Goal: Transaction & Acquisition: Purchase product/service

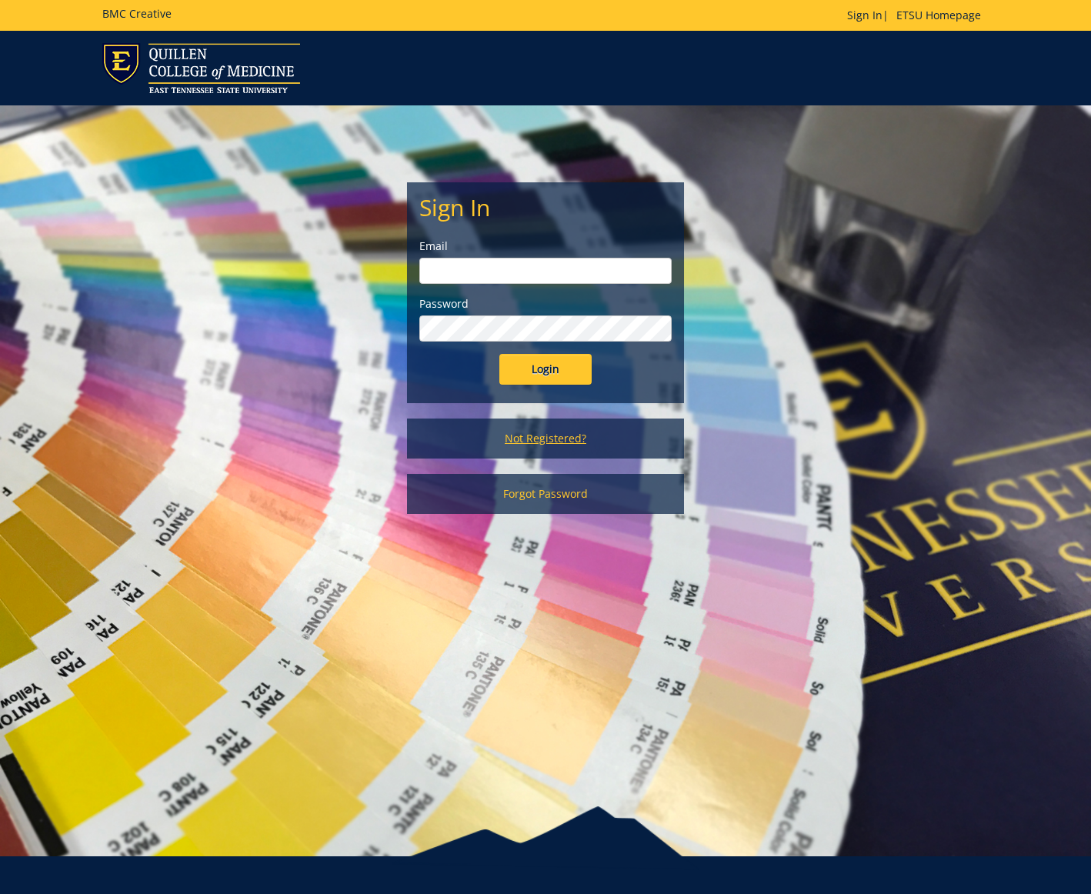
click at [556, 441] on link "Not Registered?" at bounding box center [545, 439] width 277 height 40
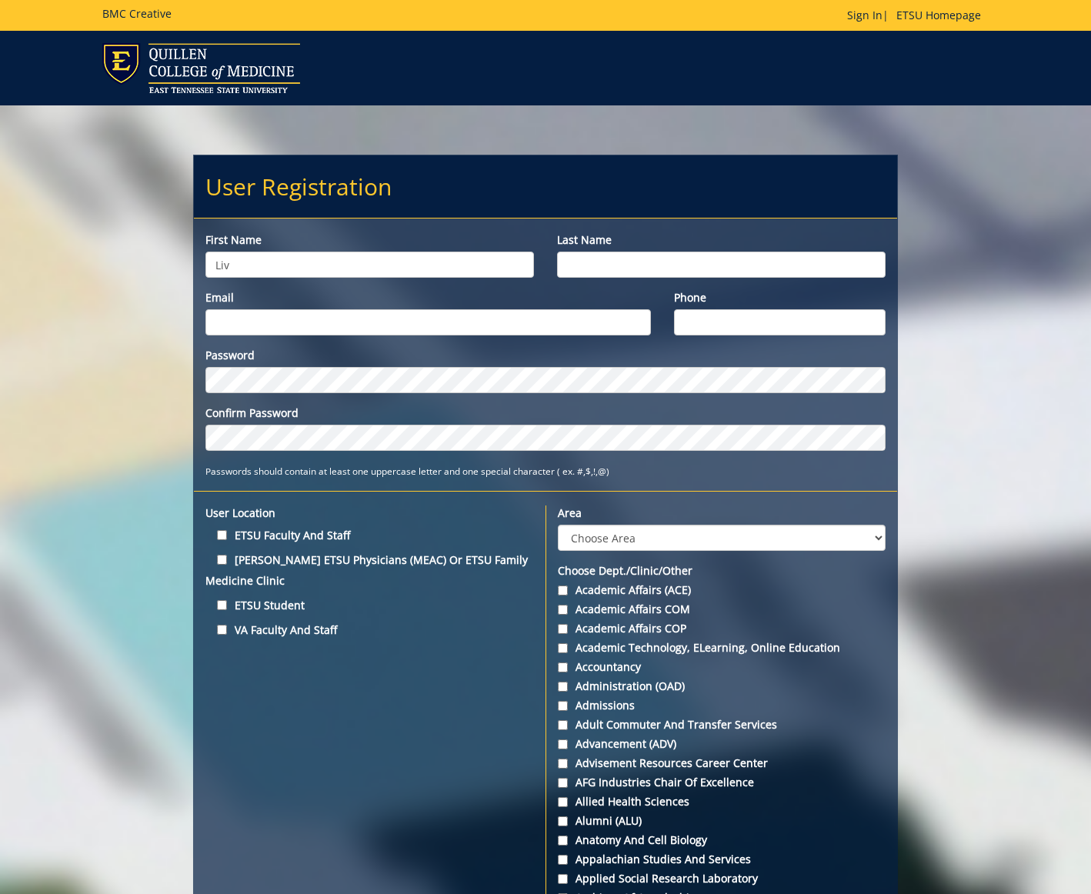
type input "Liv"
type input "Detwiler"
type input "detwiler@etsu.edu"
type input "4234267537"
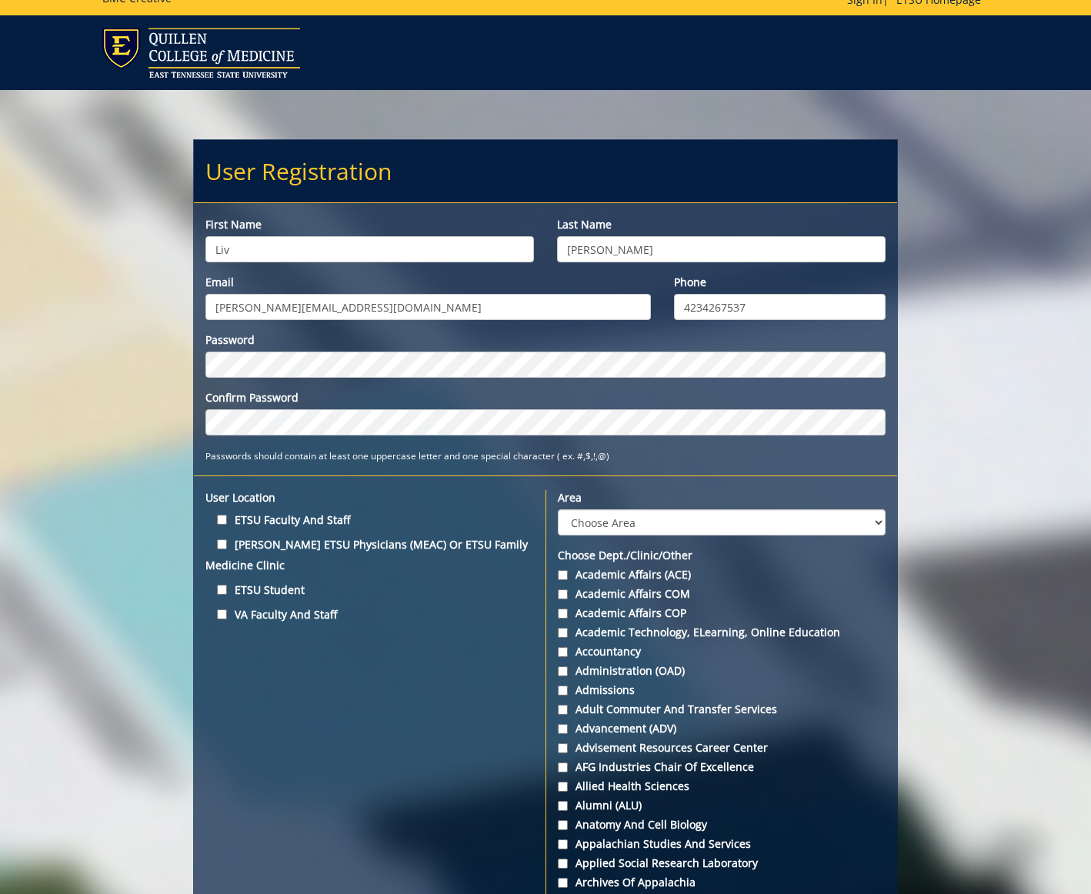
scroll to position [30, 0]
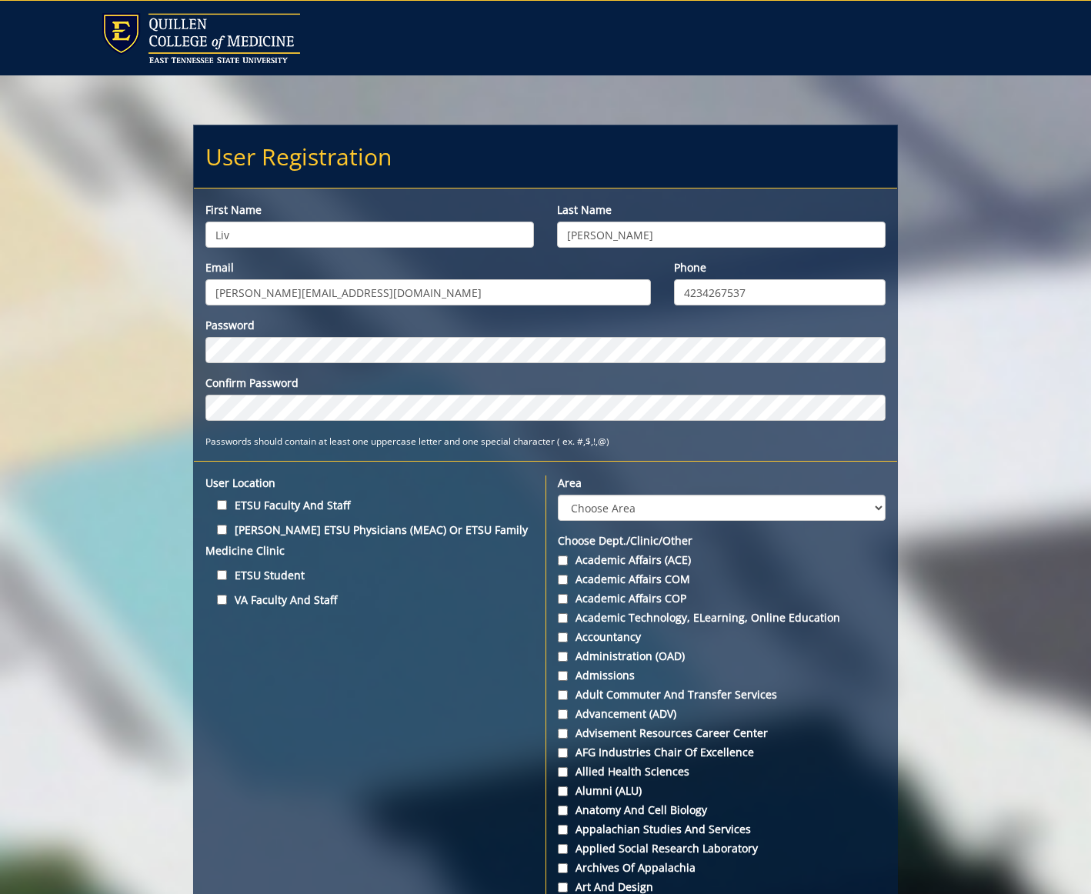
click at [222, 505] on input "ETSU Faculty and Staff" at bounding box center [222, 505] width 10 height 10
checkbox input "true"
select select "1"
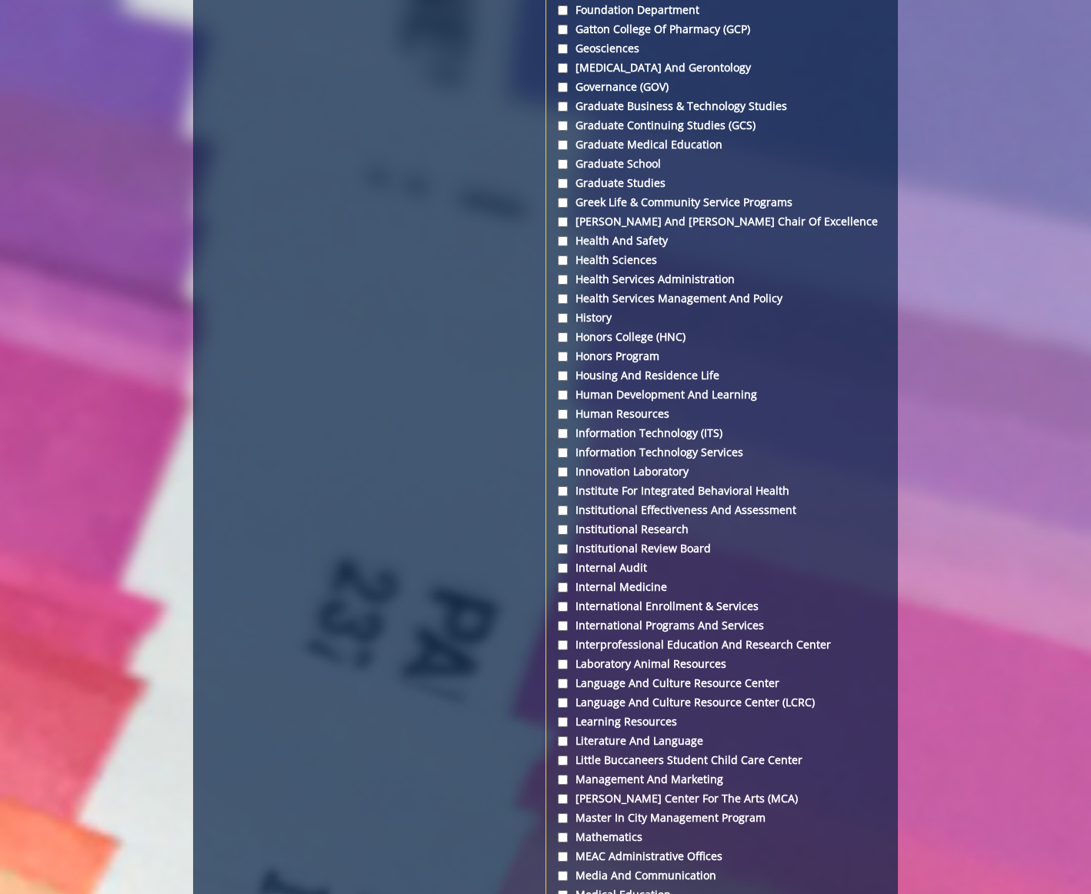
scroll to position [3068, 0]
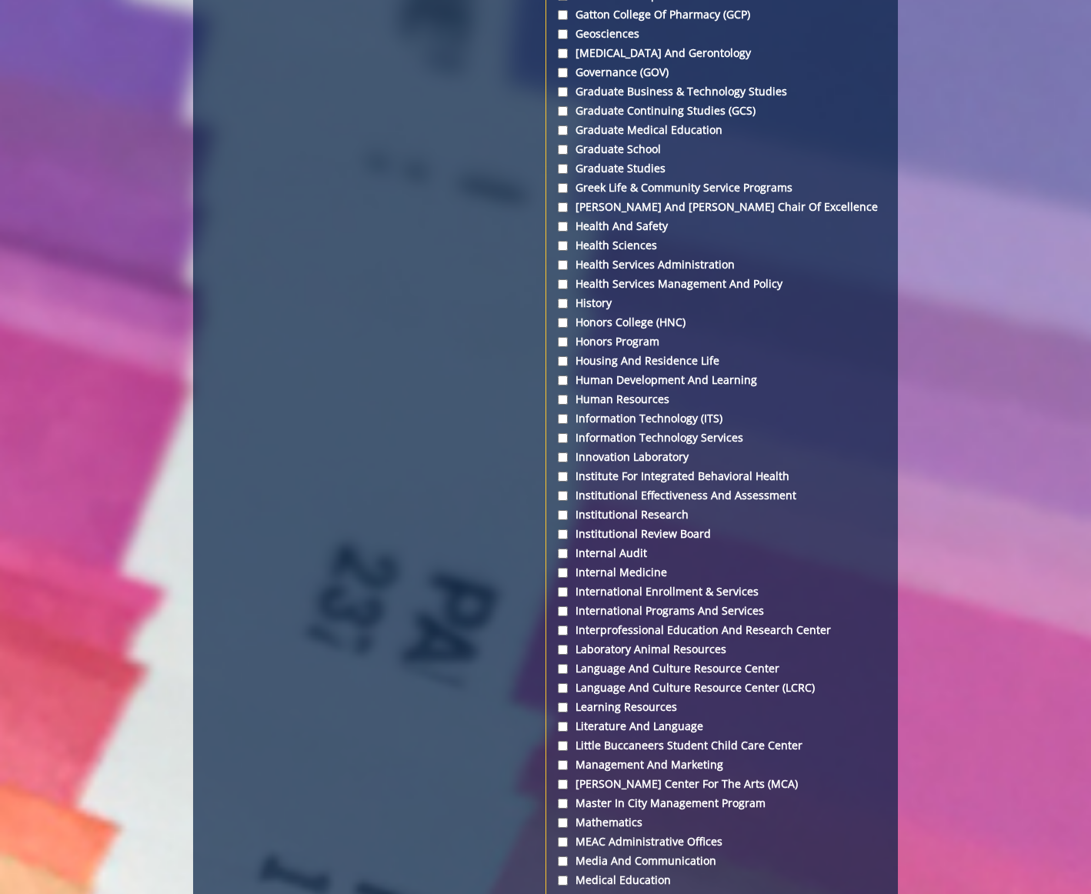
click at [562, 722] on input "Literature and Language" at bounding box center [563, 727] width 10 height 10
checkbox input "true"
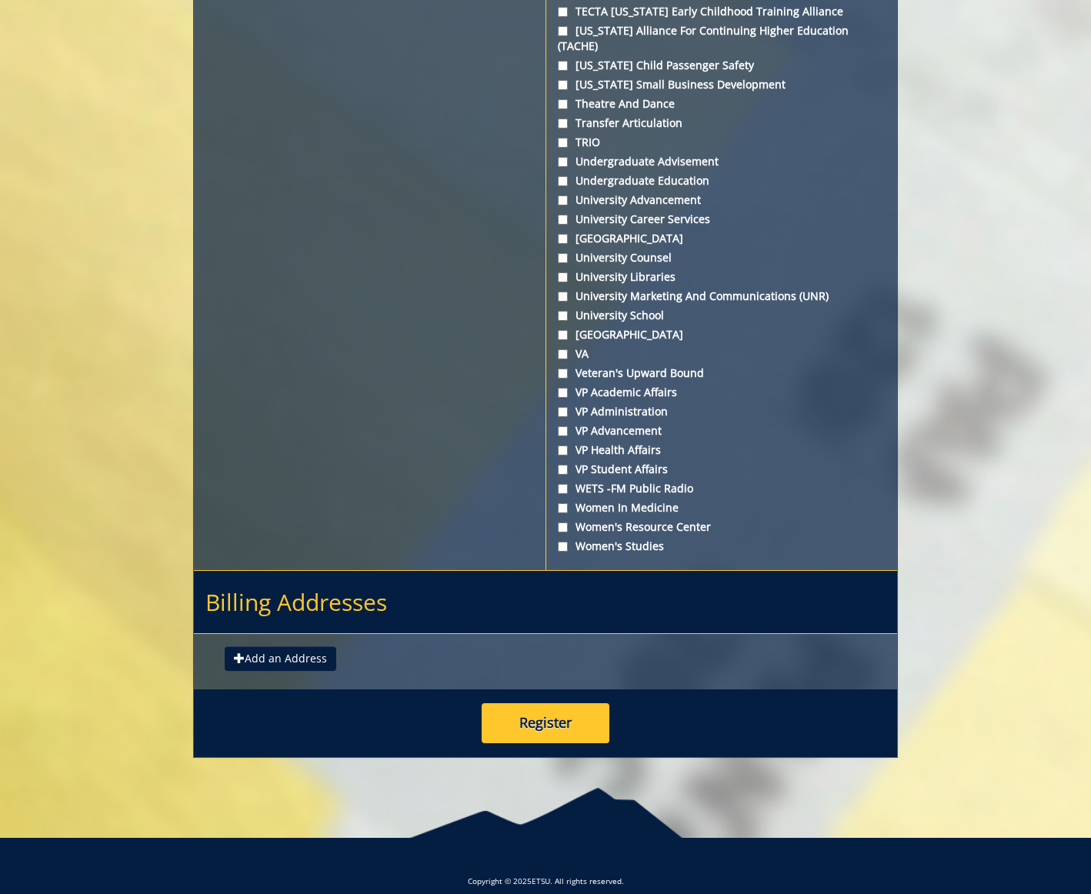
scroll to position [5509, 0]
click at [558, 710] on button "Register" at bounding box center [546, 724] width 128 height 40
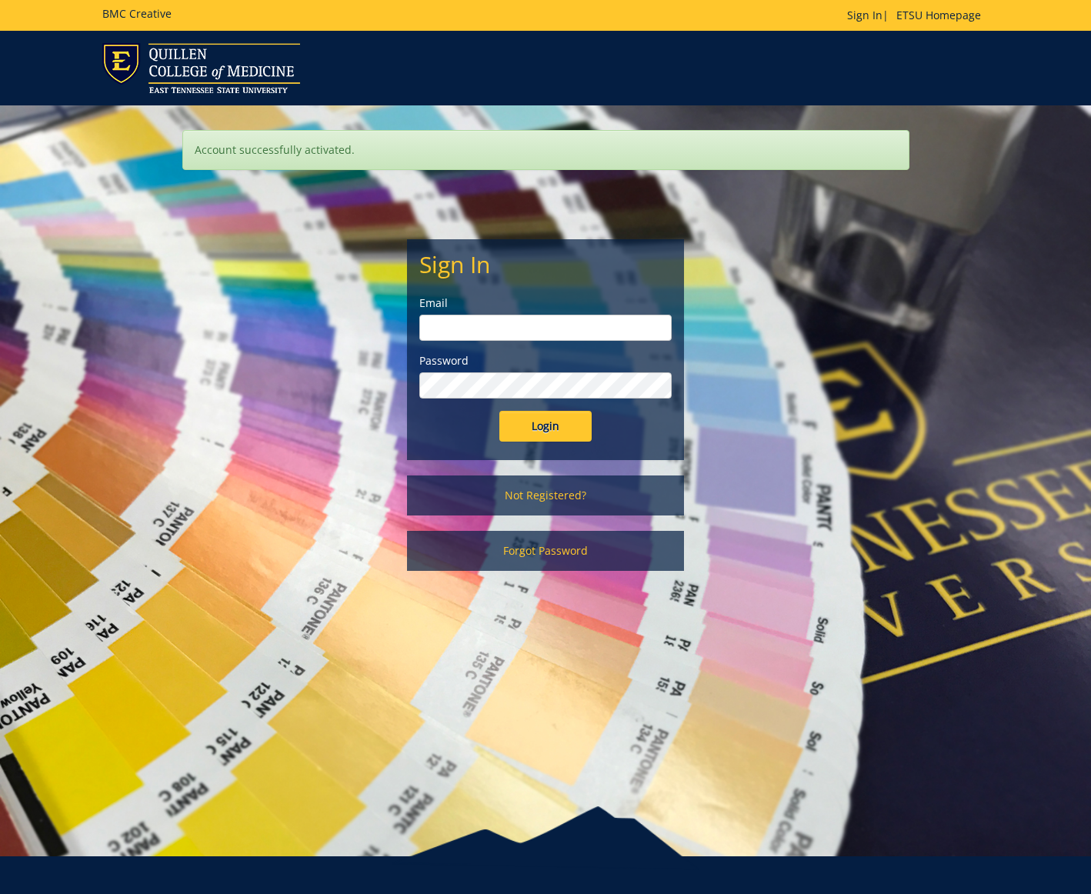
type input "detwiler@etsu.edu"
click at [556, 434] on input "Login" at bounding box center [545, 426] width 92 height 31
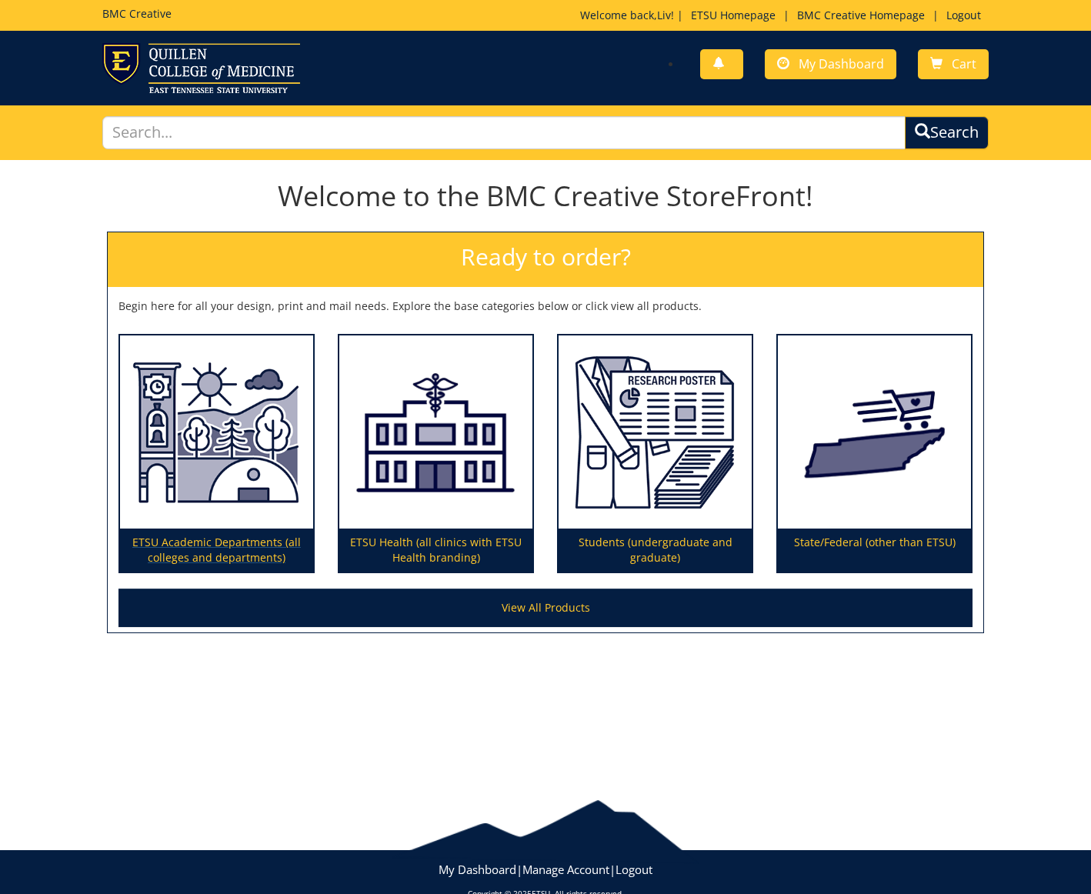
click at [201, 528] on img at bounding box center [216, 432] width 193 height 194
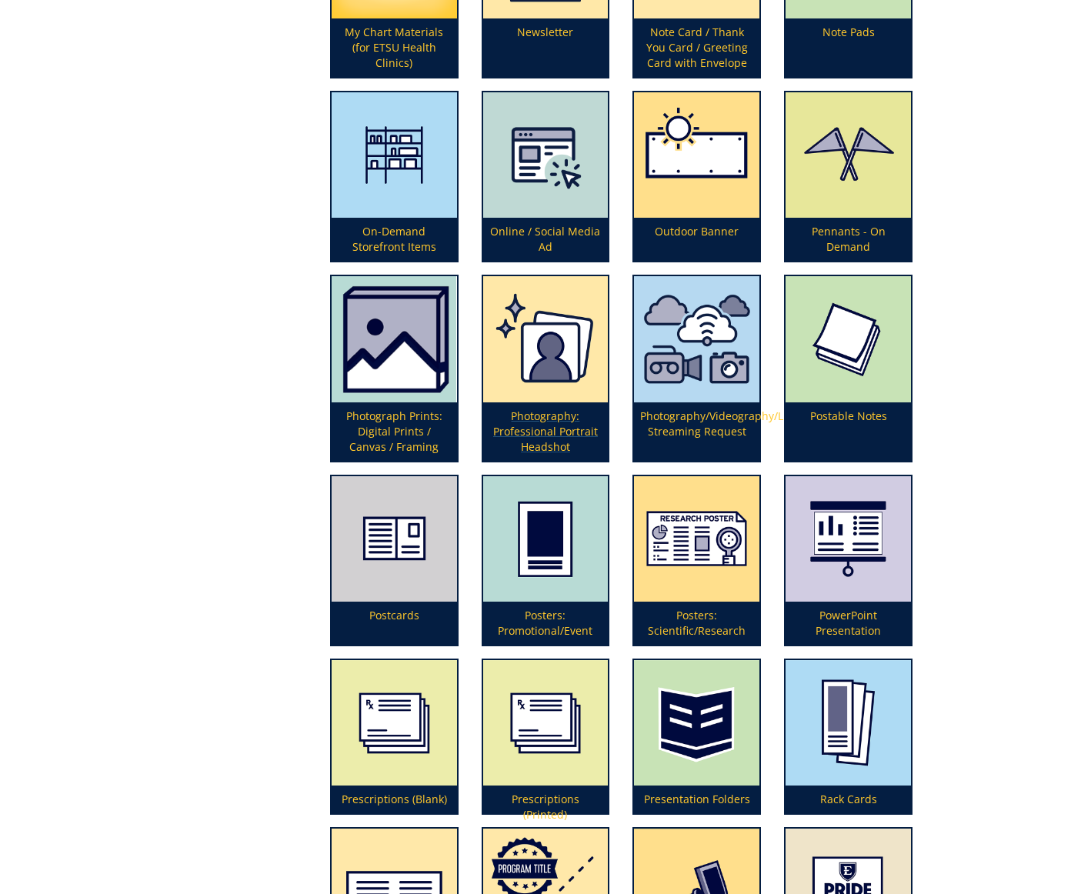
scroll to position [3147, 0]
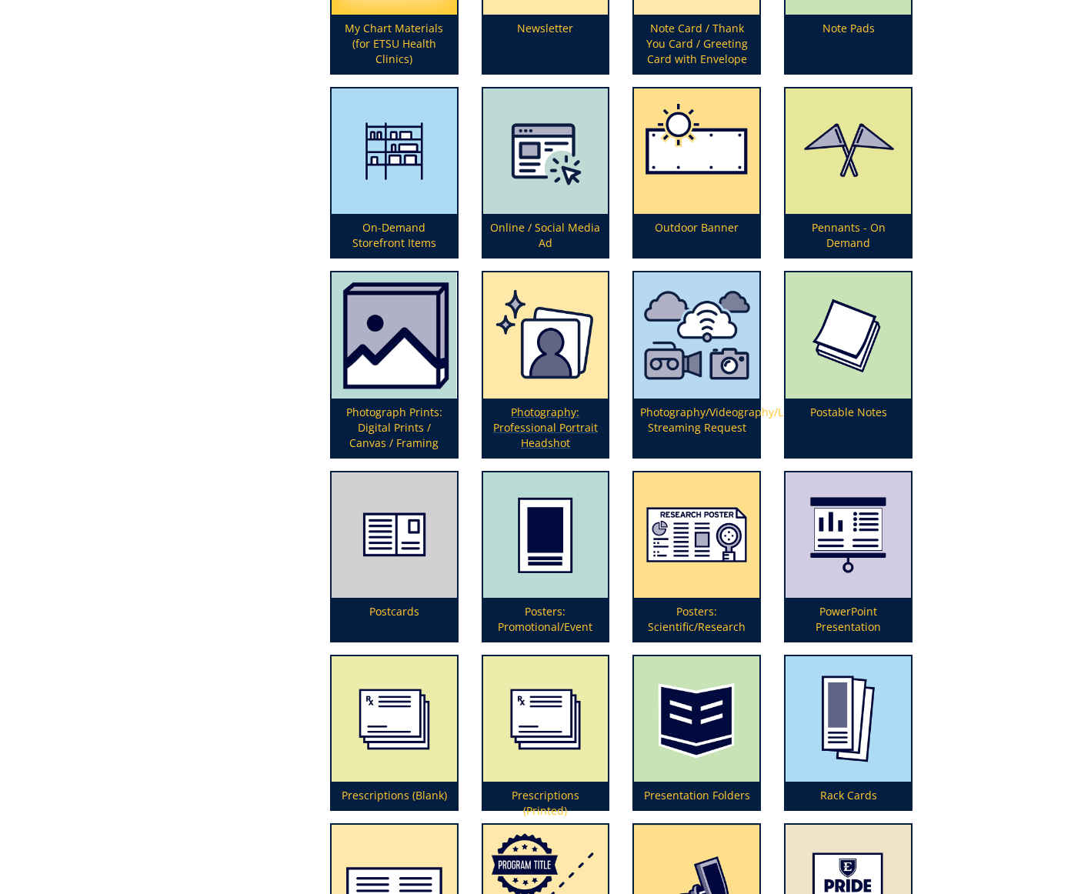
click at [514, 426] on p "Photography: Professional Portrait Headshot" at bounding box center [545, 428] width 125 height 58
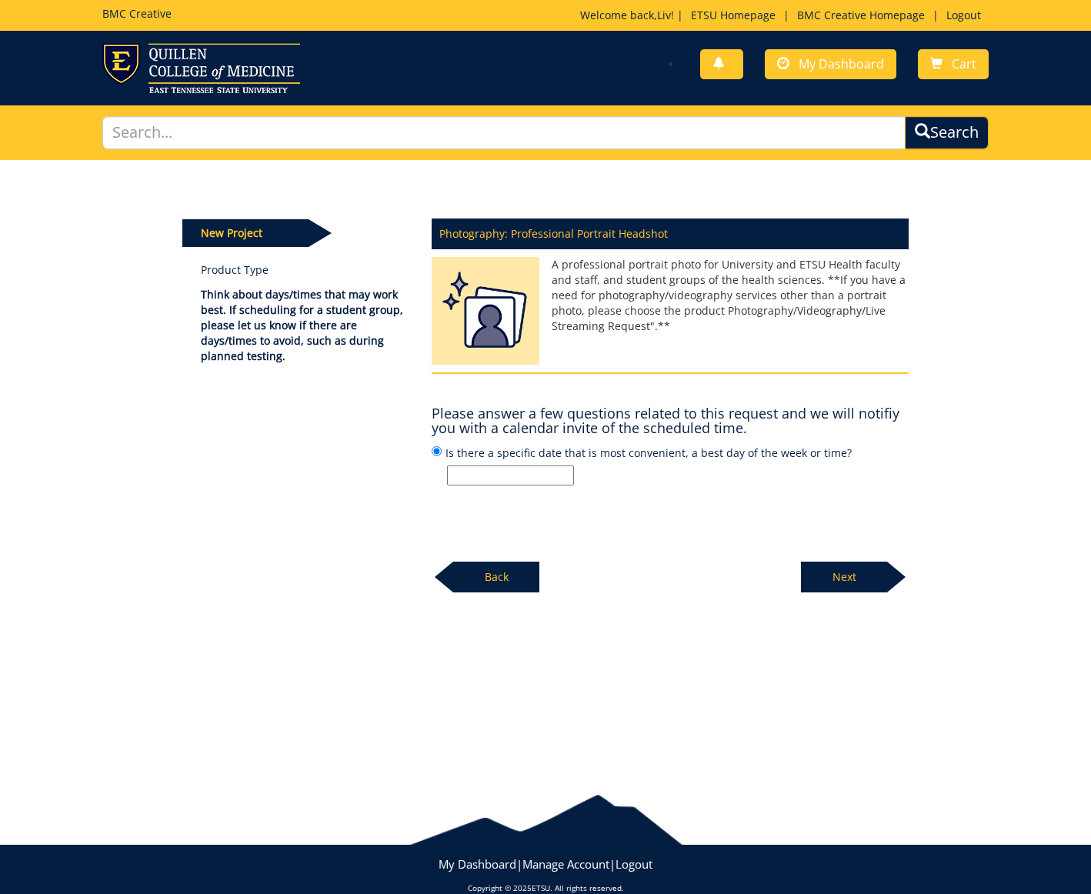
click at [550, 474] on input "Is there a specific date that is most convenient, a best day of the week or tim…" at bounding box center [510, 475] width 127 height 20
click at [462, 472] on input "[DATE] after noon, [DATE]" at bounding box center [510, 475] width 127 height 20
click at [567, 472] on input "Mondays after noon, Tuesday" at bounding box center [510, 475] width 127 height 20
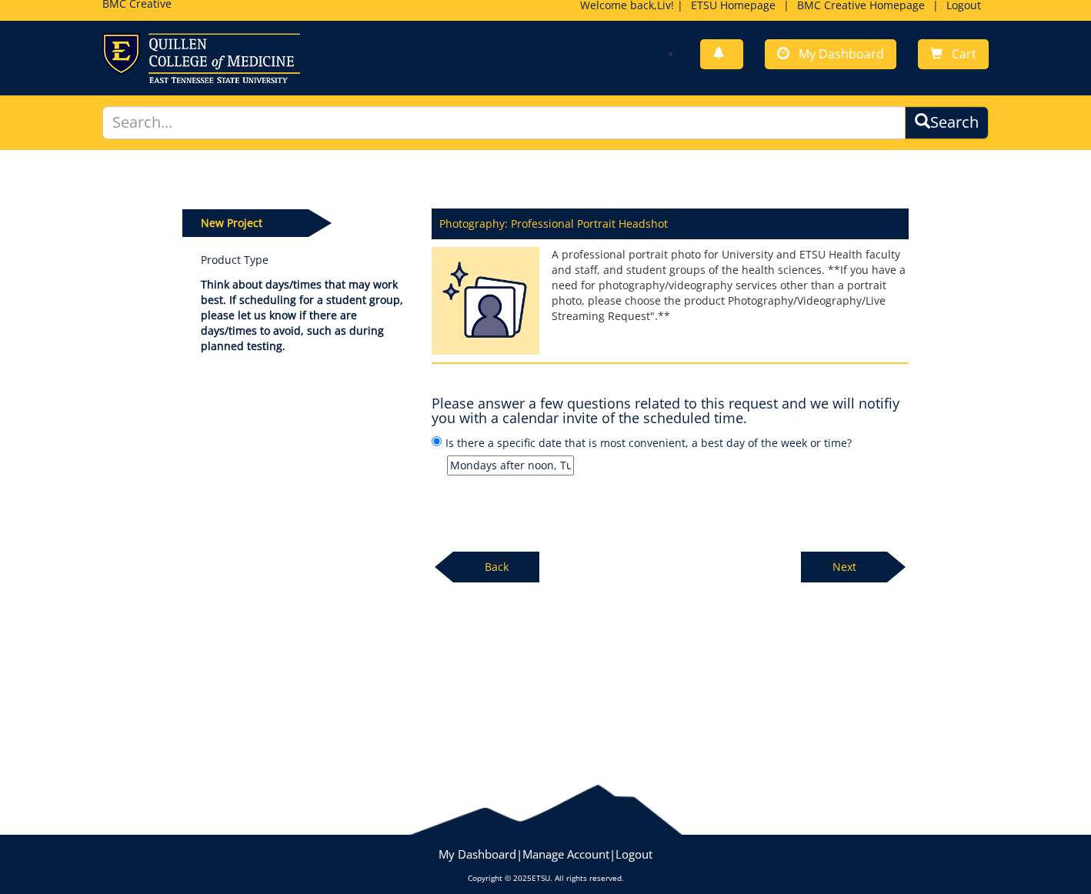
scroll to position [8, 0]
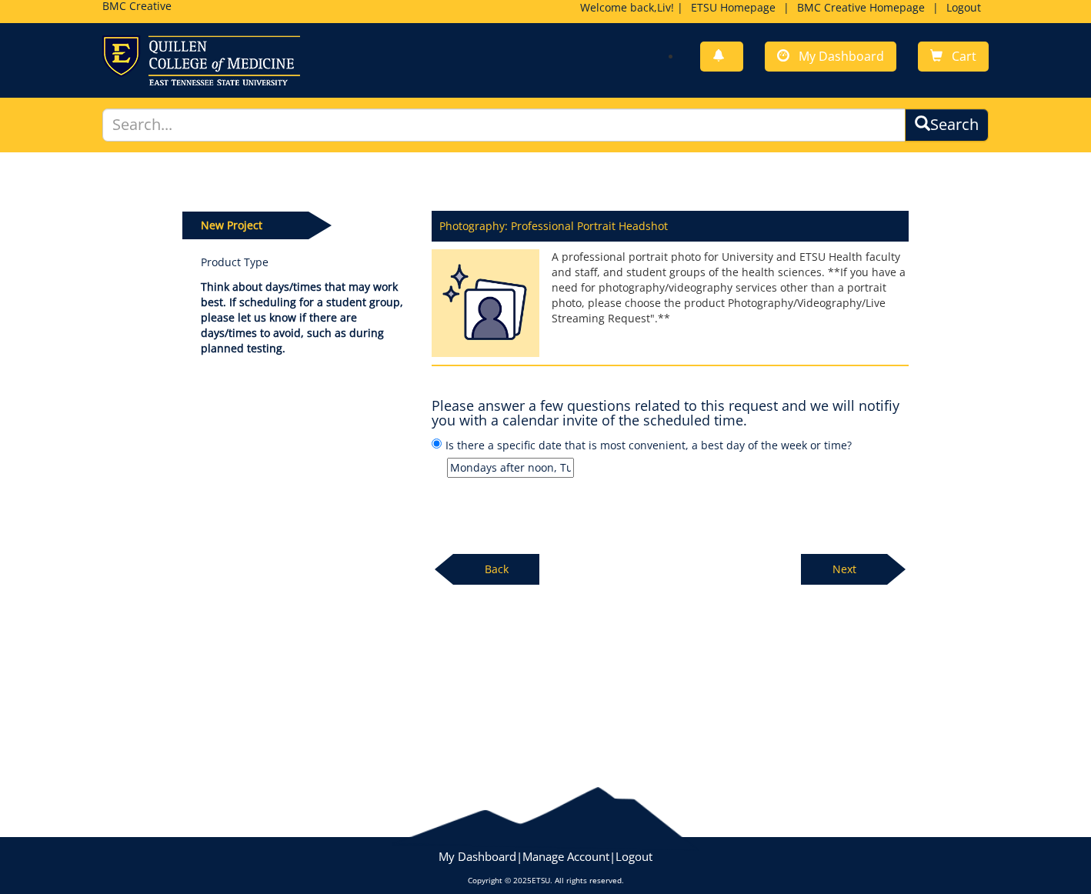
drag, startPoint x: 529, startPoint y: 469, endPoint x: 498, endPoint y: 463, distance: 32.1
click at [498, 463] on input "Mondays after noon, Tuesdays before 3-5pm" at bounding box center [510, 468] width 127 height 20
type input "Mondays after noon, Tues/Thurs 3-5pm"
drag, startPoint x: 594, startPoint y: 472, endPoint x: 692, endPoint y: 521, distance: 109.4
click at [692, 521] on div "Photography: Professional Portrait Headshot A professional portrait photo for U…" at bounding box center [670, 394] width 500 height 384
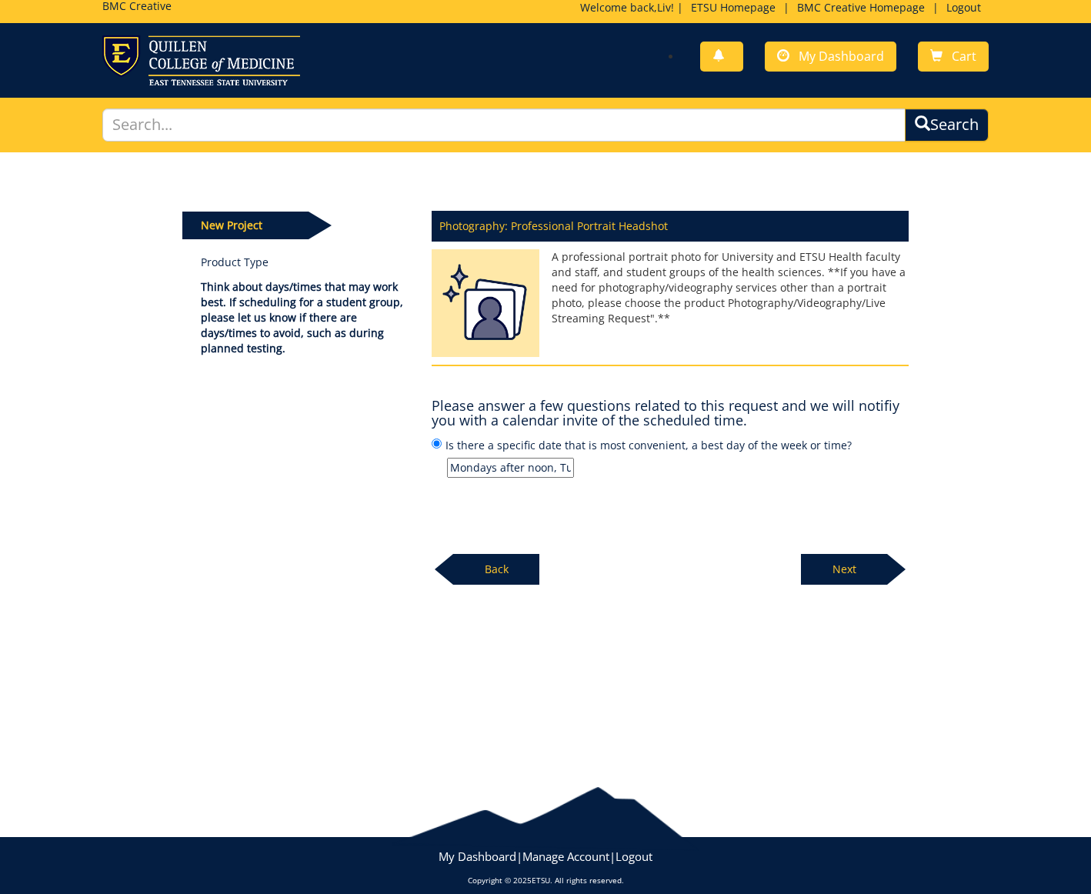
click at [549, 466] on input "Mondays after noon, Tues/Thurs 3-5pm" at bounding box center [510, 468] width 127 height 20
click at [862, 565] on p "Next" at bounding box center [844, 569] width 86 height 31
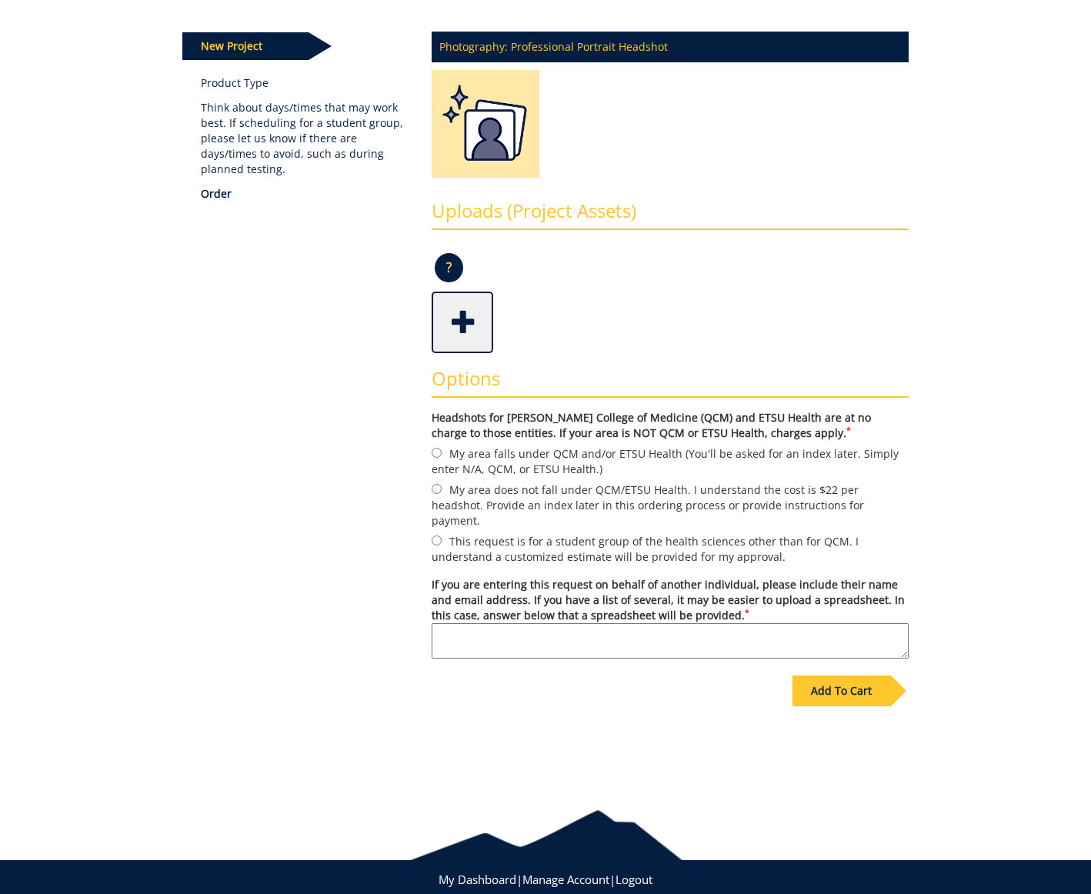
scroll to position [191, 0]
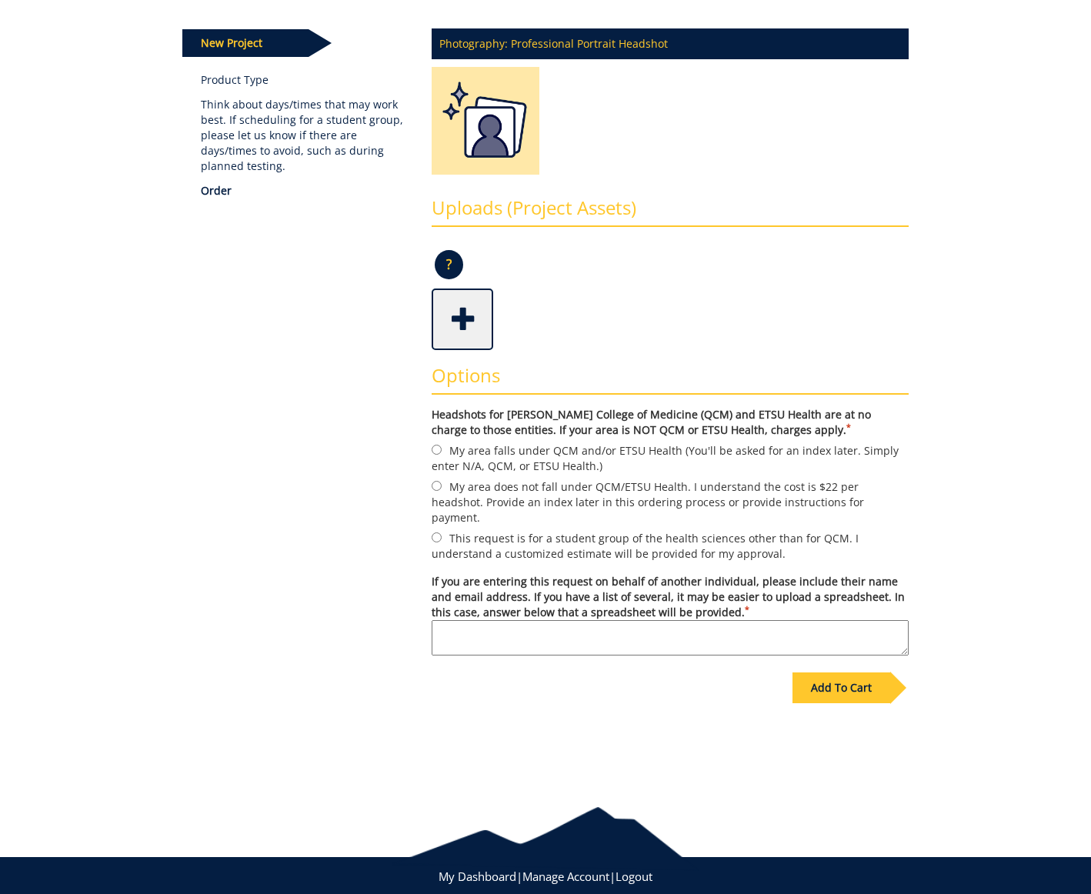
click at [440, 483] on input "My area does not fall under QCM/ETSU Health. I understand the cost is $22 per h…" at bounding box center [437, 486] width 10 height 10
radio input "true"
click at [848, 672] on div "Add To Cart" at bounding box center [841, 687] width 98 height 31
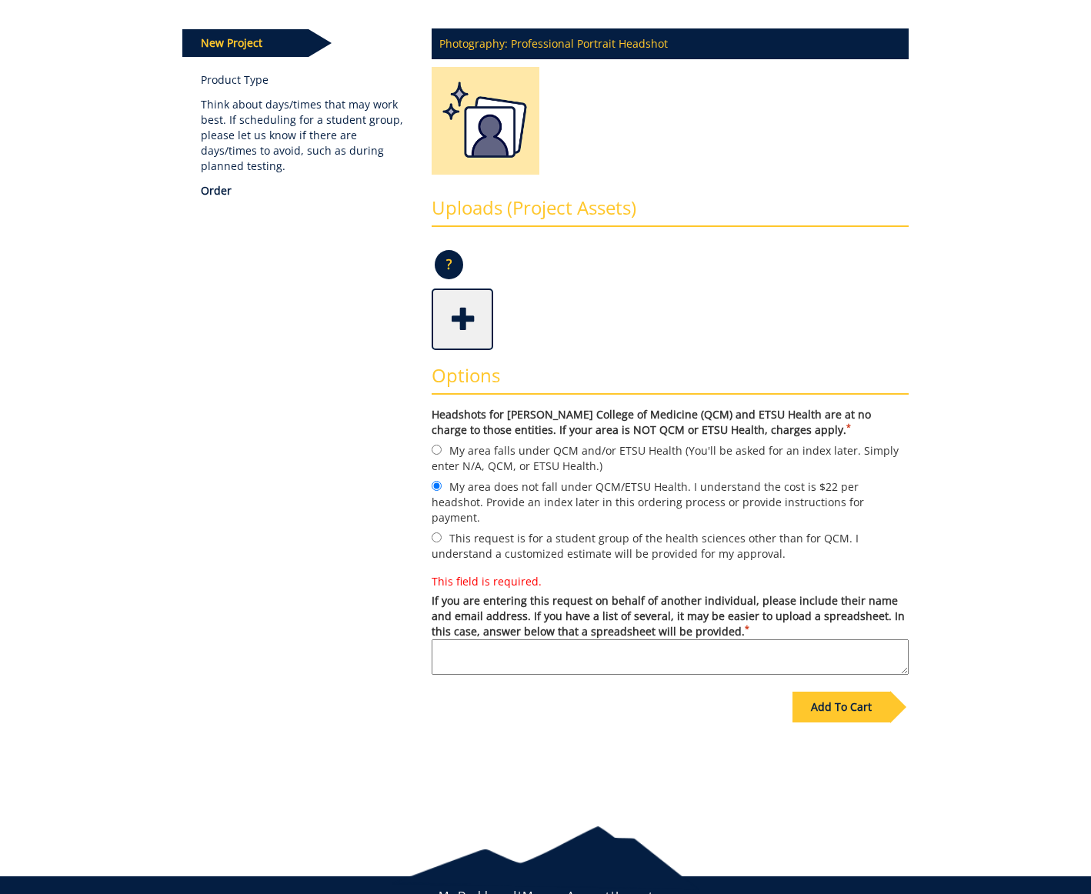
click at [662, 639] on textarea "This field is required. If you are entering this request on behalf of another i…" at bounding box center [670, 656] width 477 height 35
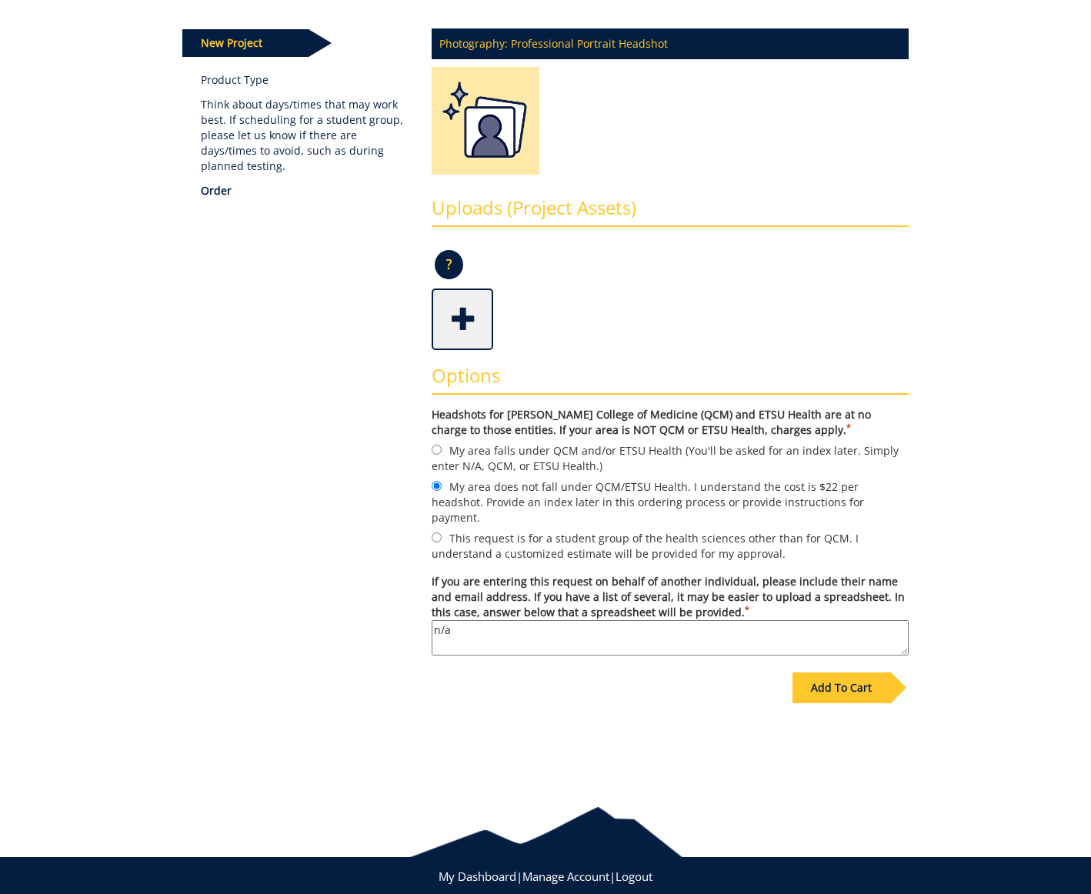
type textarea "n/a"
click at [840, 672] on div "Add To Cart" at bounding box center [841, 687] width 98 height 31
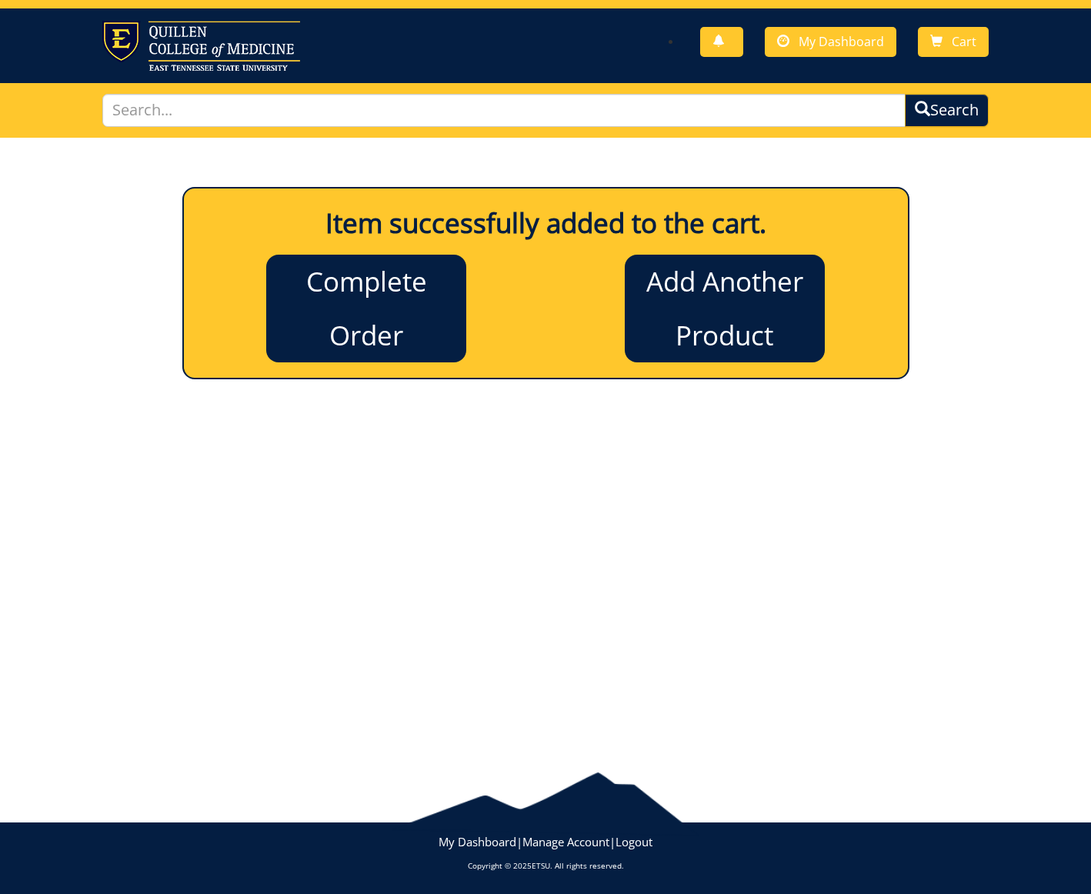
scroll to position [22, 0]
click at [321, 277] on link "Complete Order" at bounding box center [366, 309] width 200 height 108
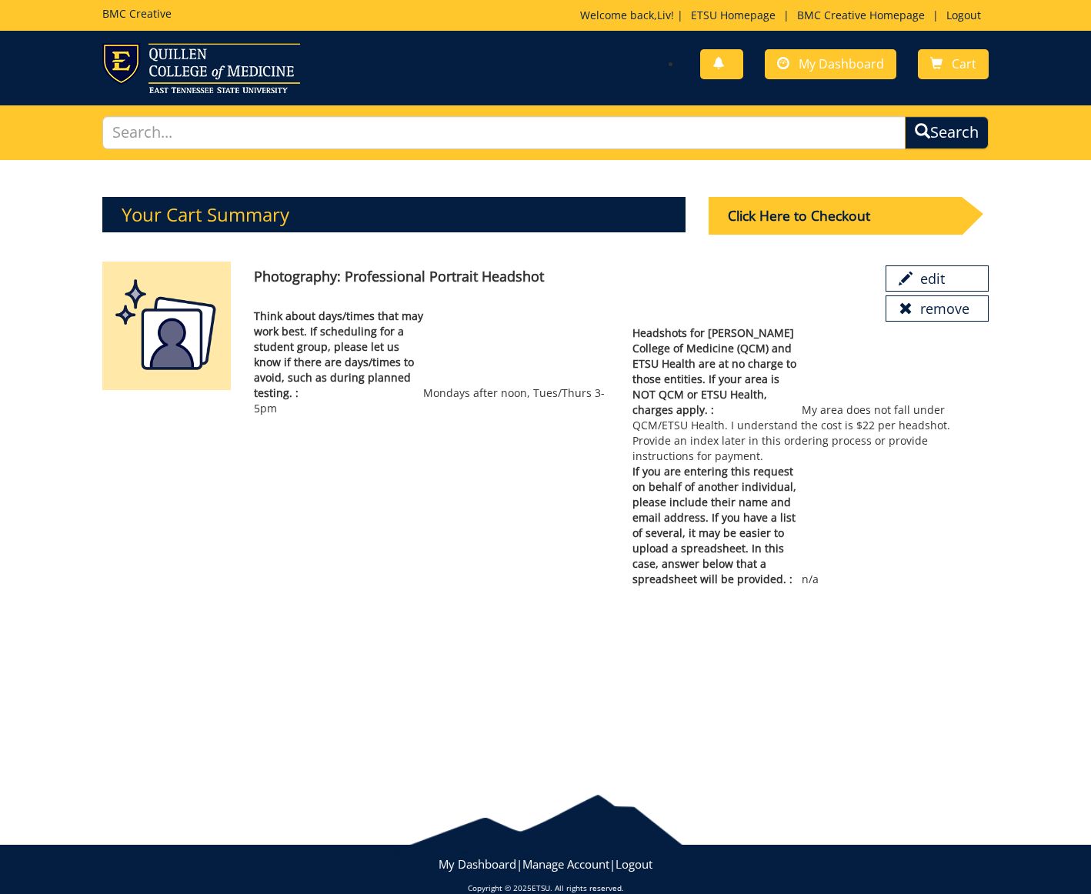
click at [759, 216] on div "Click Here to Checkout" at bounding box center [835, 216] width 253 height 38
click at [915, 278] on link "edit" at bounding box center [937, 278] width 103 height 26
click at [939, 307] on link "remove" at bounding box center [937, 308] width 103 height 26
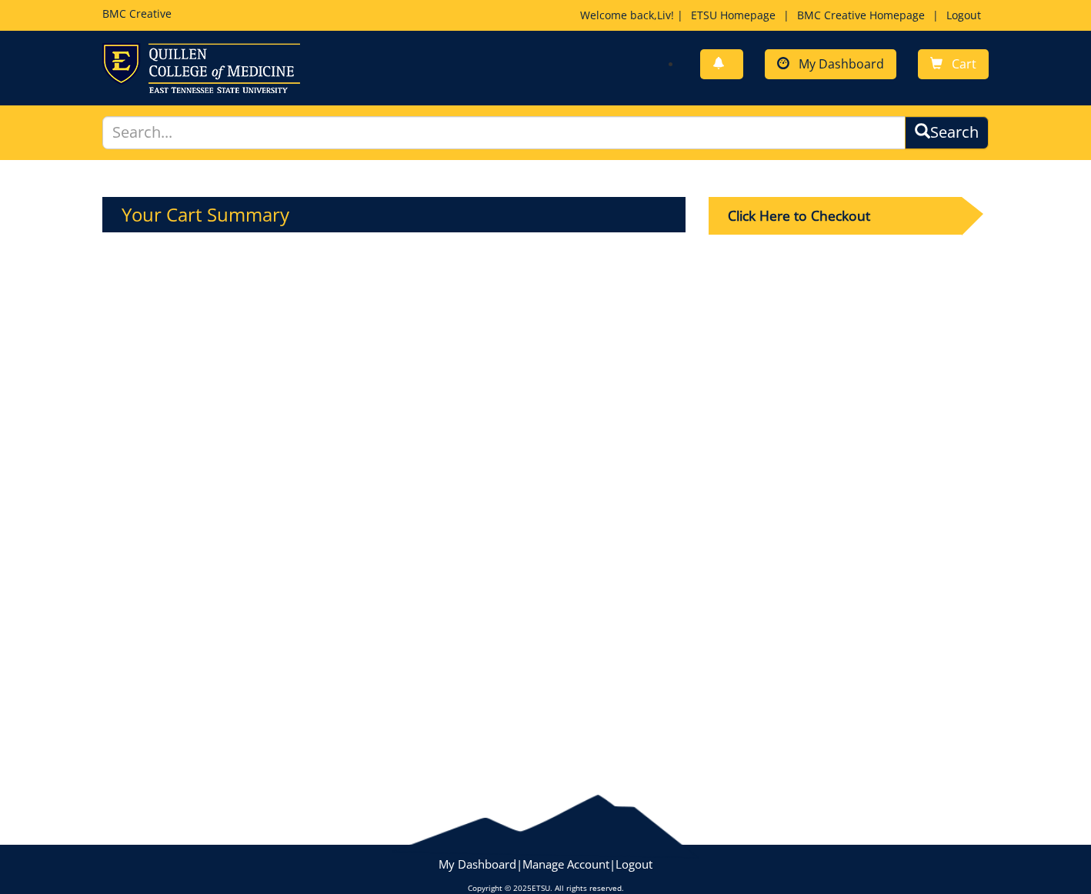
click at [815, 70] on span "My Dashboard" at bounding box center [841, 63] width 85 height 17
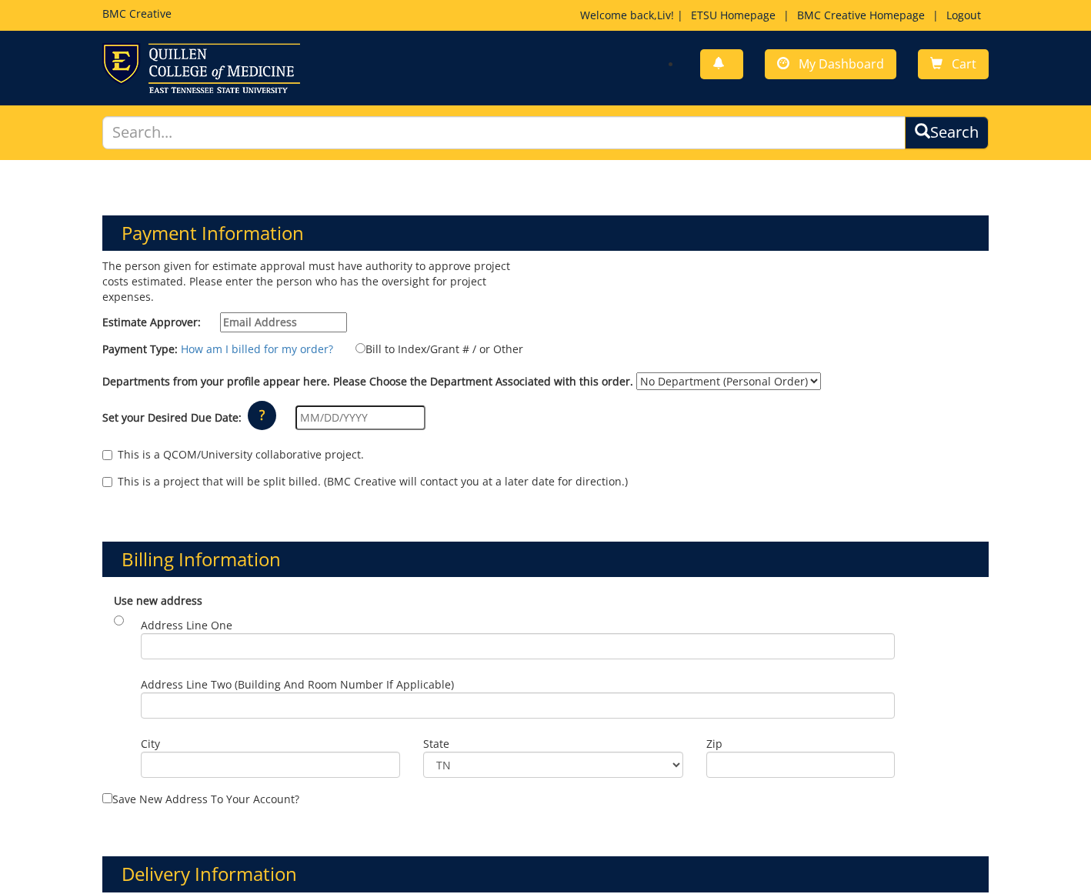
click at [358, 343] on input "Bill to Index/Grant # / or Other" at bounding box center [360, 348] width 10 height 10
radio input "true"
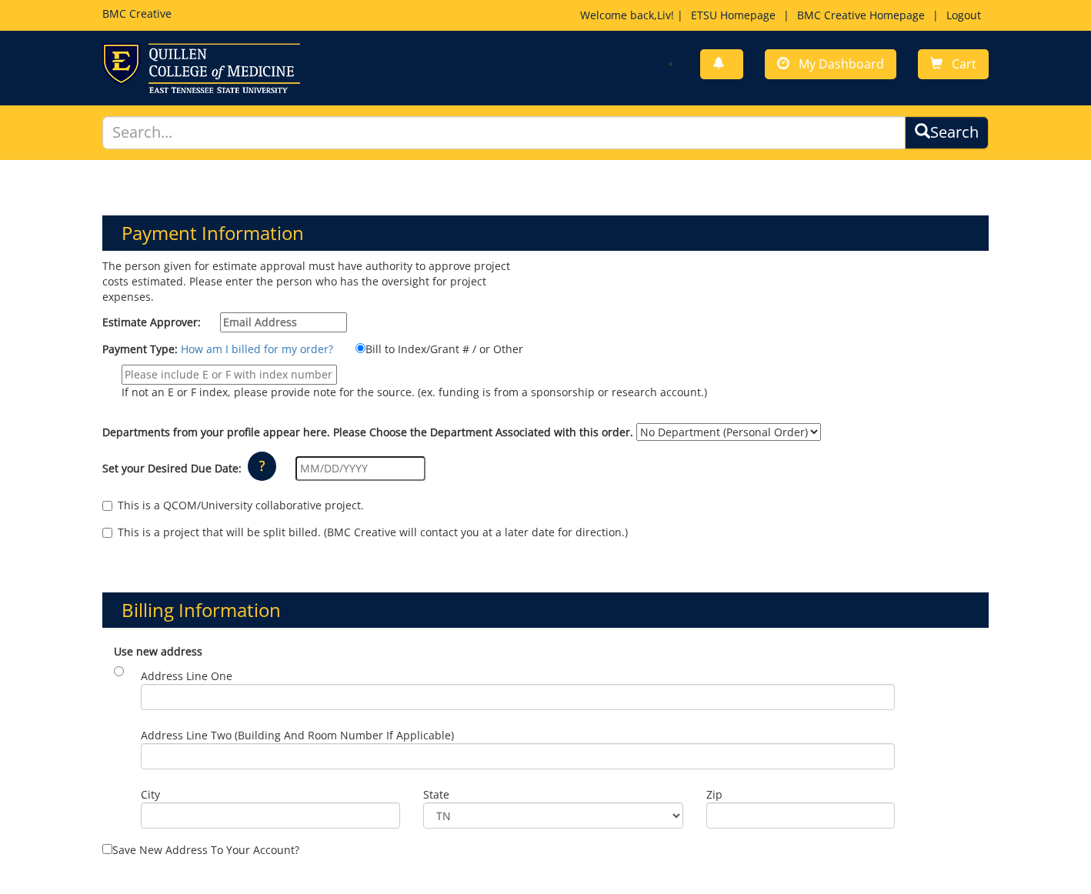
click at [358, 343] on input "Bill to Index/Grant # / or Other" at bounding box center [360, 348] width 10 height 10
click at [370, 344] on div "Payment Type: How am I billed for my order? Bill to Index/Grant # / or Other" at bounding box center [545, 377] width 909 height 75
click at [356, 343] on input "Bill to Index/Grant # / or Other" at bounding box center [360, 348] width 10 height 10
click at [314, 342] on link "How am I billed for my order?" at bounding box center [257, 349] width 152 height 15
select select "111"
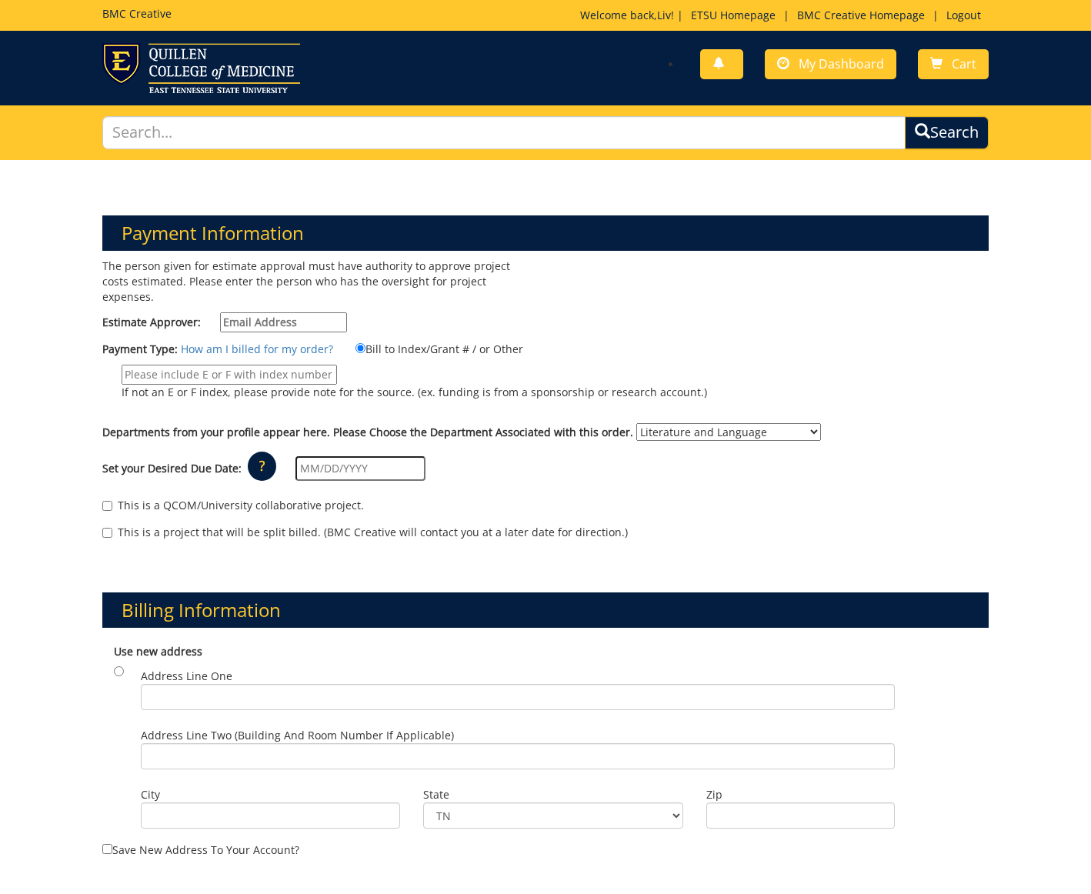
click at [268, 452] on p "?" at bounding box center [262, 466] width 28 height 29
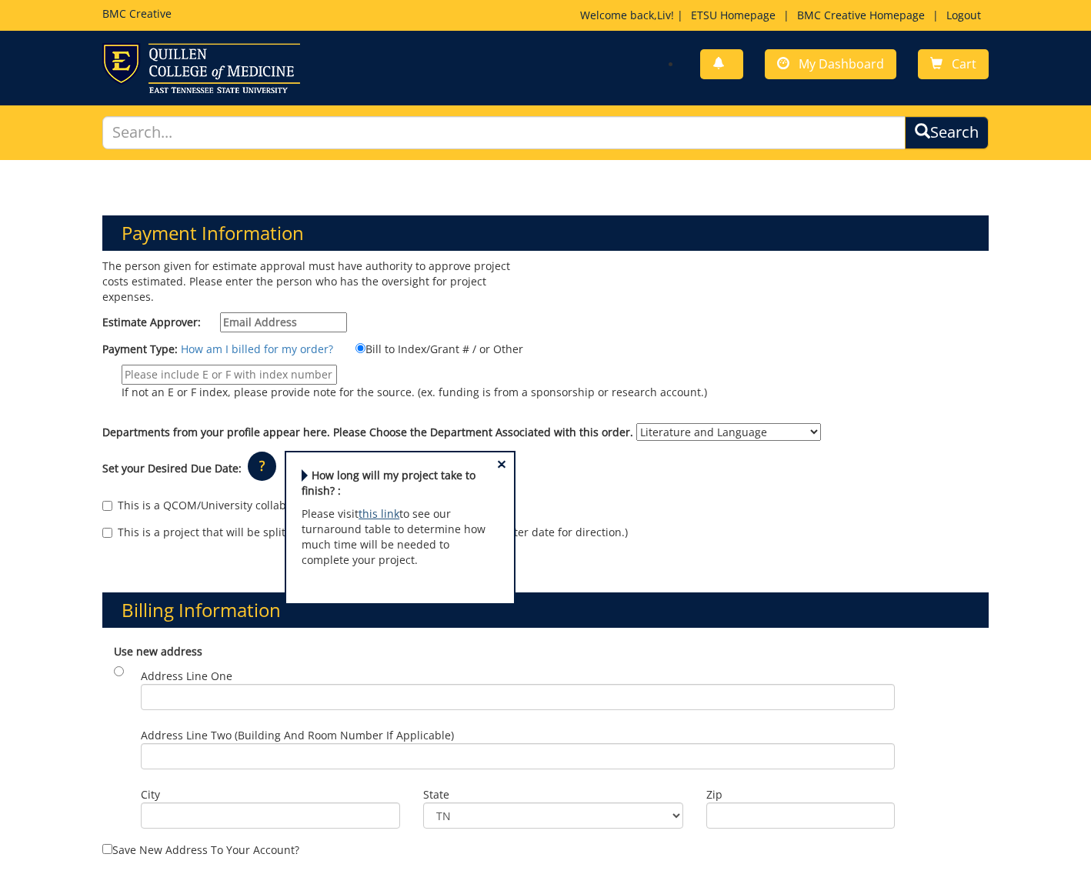
click at [388, 506] on link "this link" at bounding box center [379, 513] width 41 height 15
click at [32, 402] on div "Payment Information The person given for estimate approval must have authority …" at bounding box center [545, 858] width 1091 height 1397
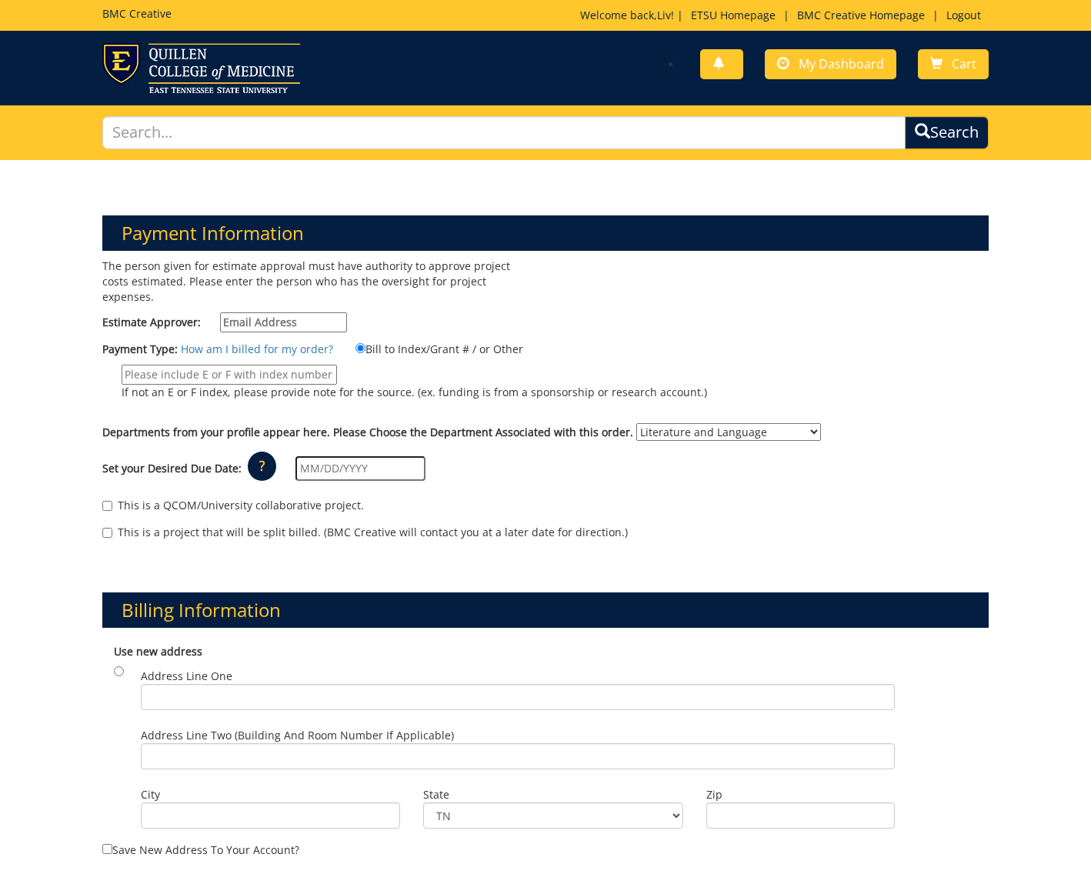
scroll to position [5, 0]
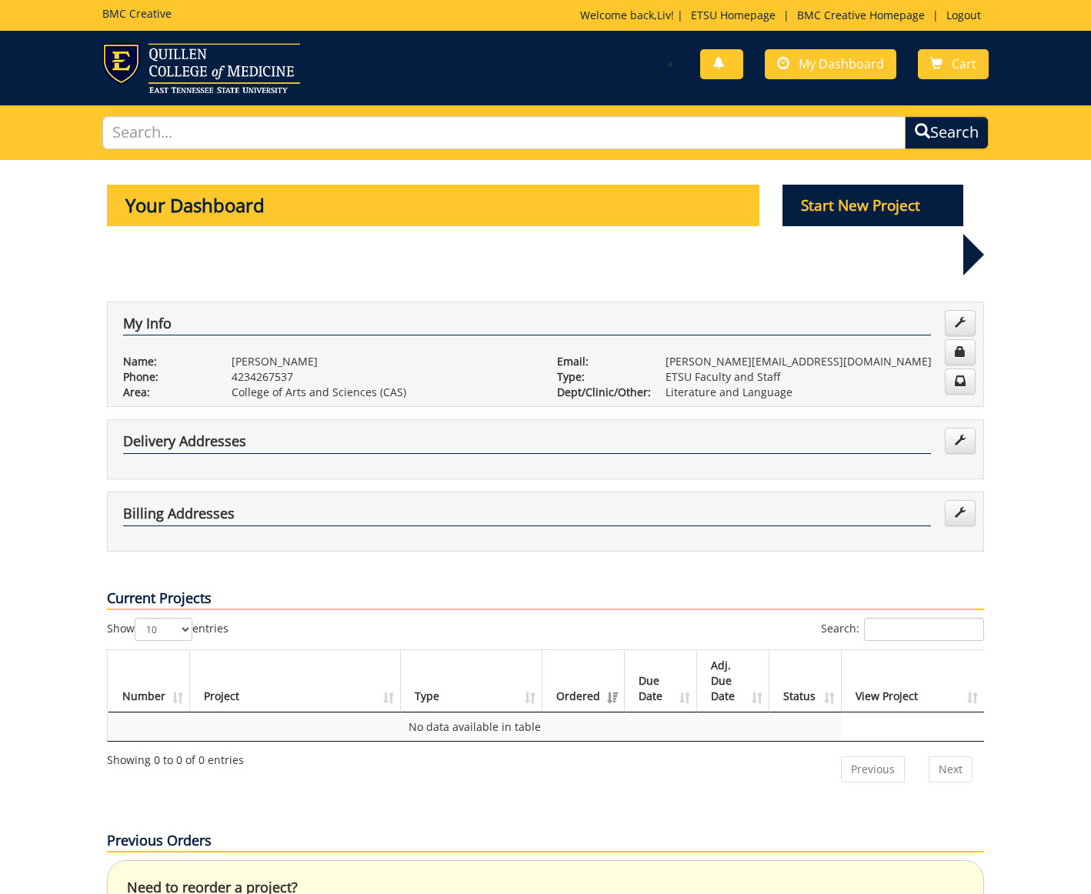
click at [829, 205] on p "Start New Project" at bounding box center [873, 206] width 182 height 42
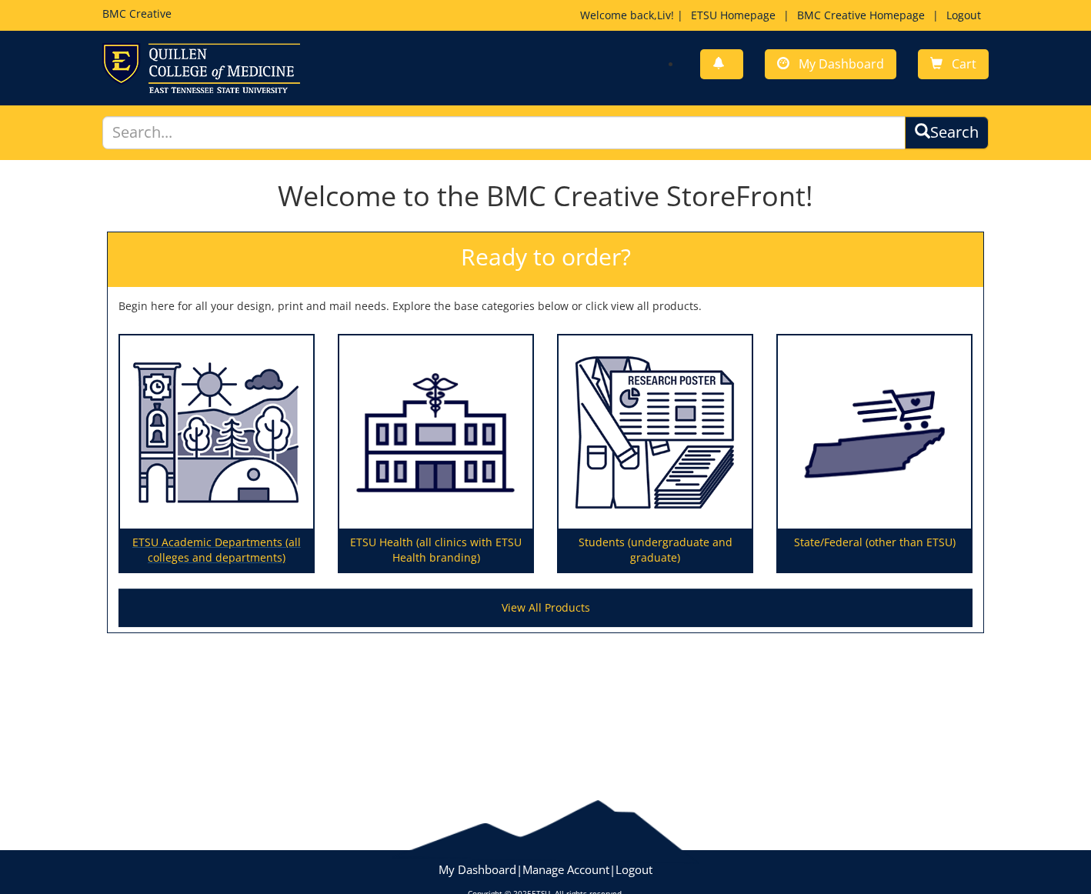
click at [198, 452] on img at bounding box center [216, 432] width 193 height 194
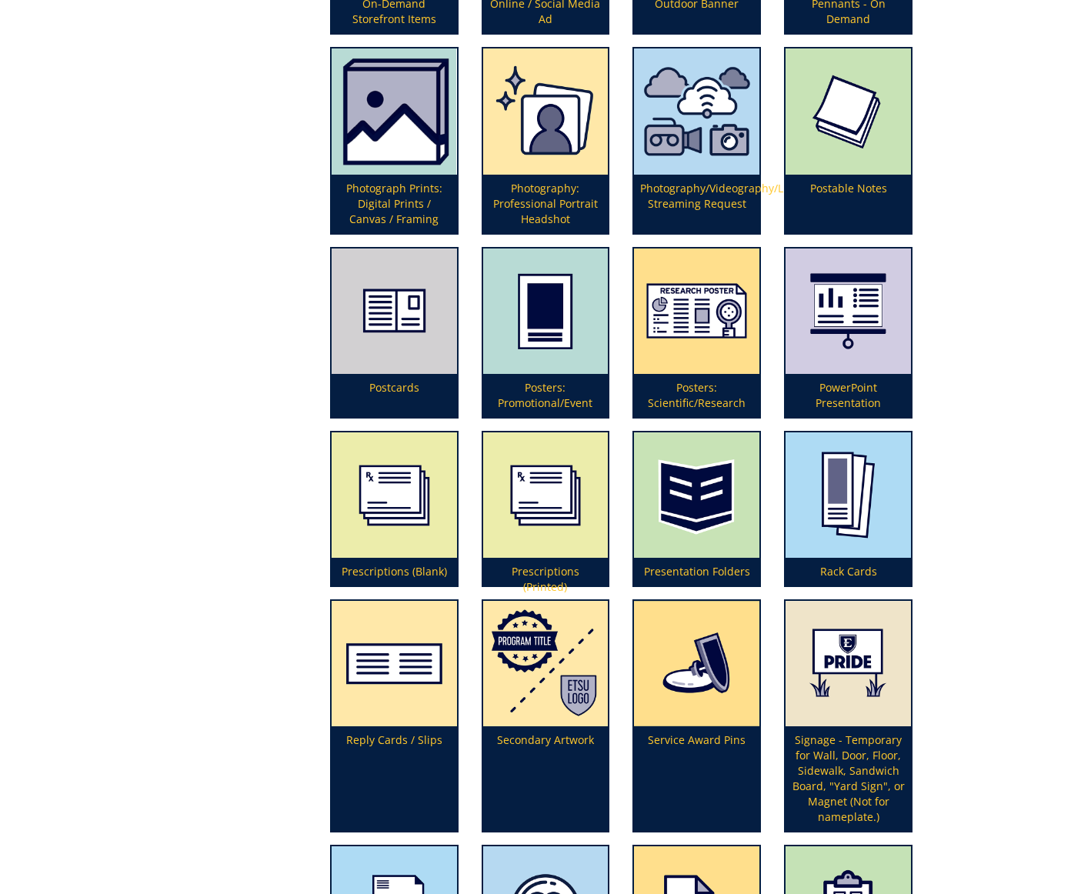
scroll to position [3369, 0]
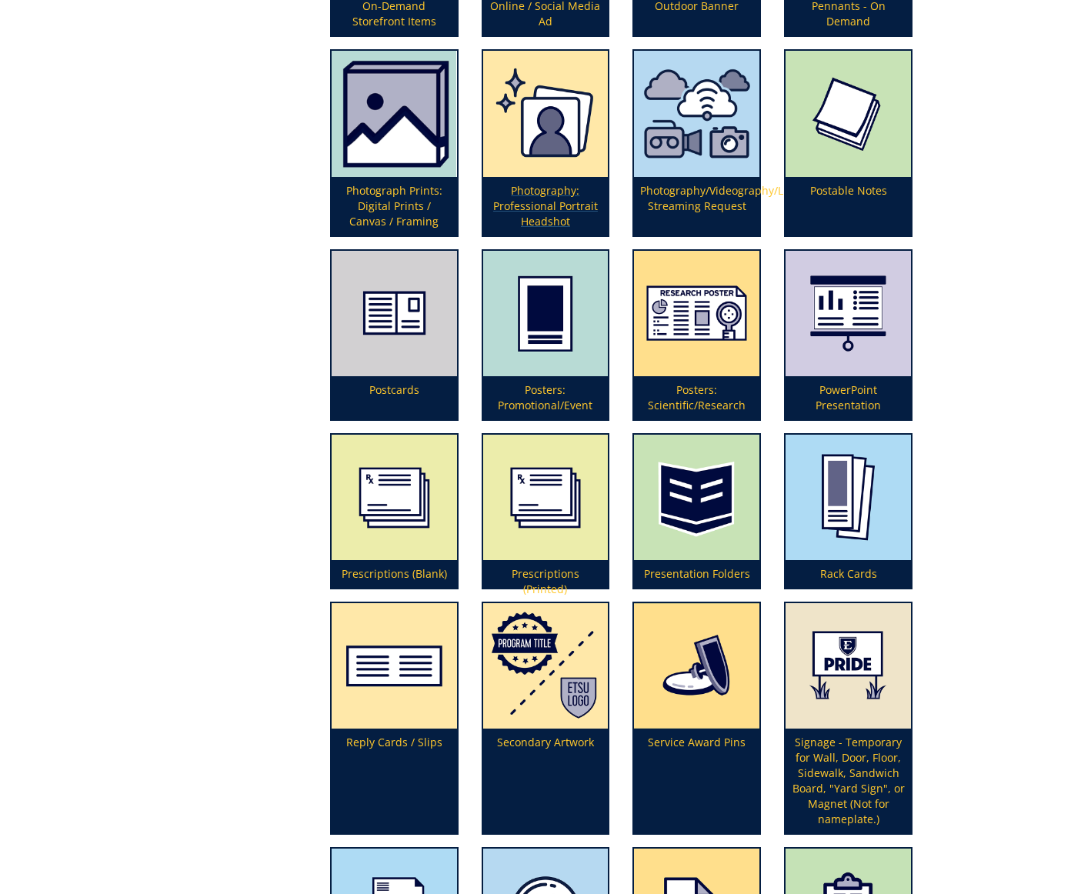
click at [535, 198] on p "Photography: Professional Portrait Headshot" at bounding box center [545, 206] width 125 height 58
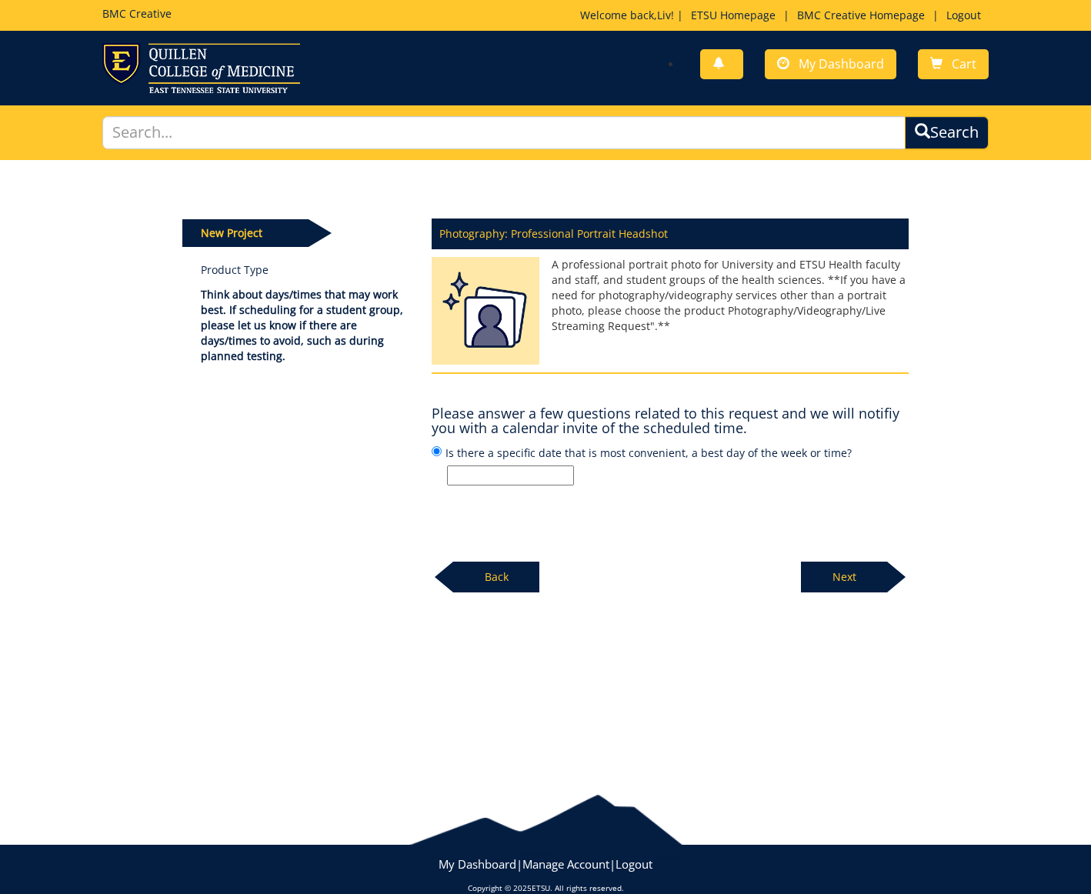
scroll to position [2, 0]
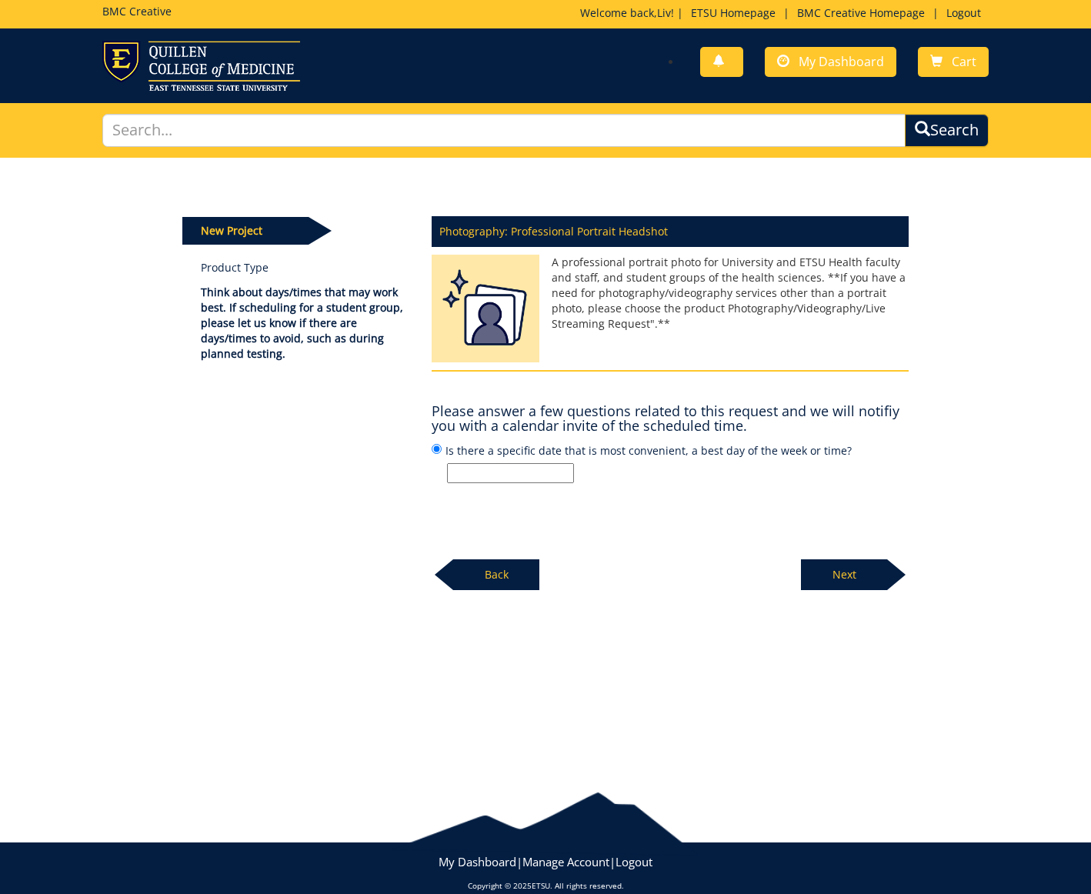
click at [471, 471] on input "Is there a specific date that is most convenient, a best day of the week or tim…" at bounding box center [510, 473] width 127 height 20
type input "T"
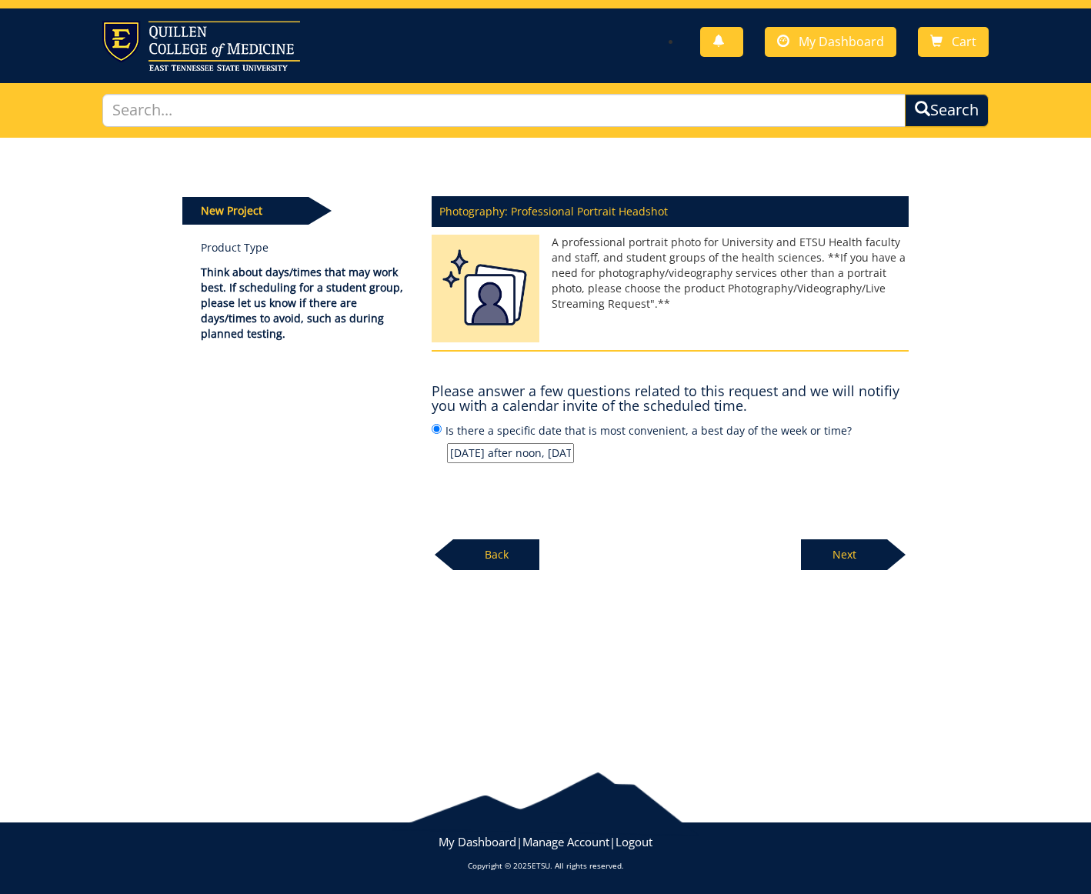
scroll to position [22, 0]
type input "[DATE] after noon, [DATE]/[DATE] 3-5"
click at [836, 553] on p "Next" at bounding box center [844, 554] width 86 height 31
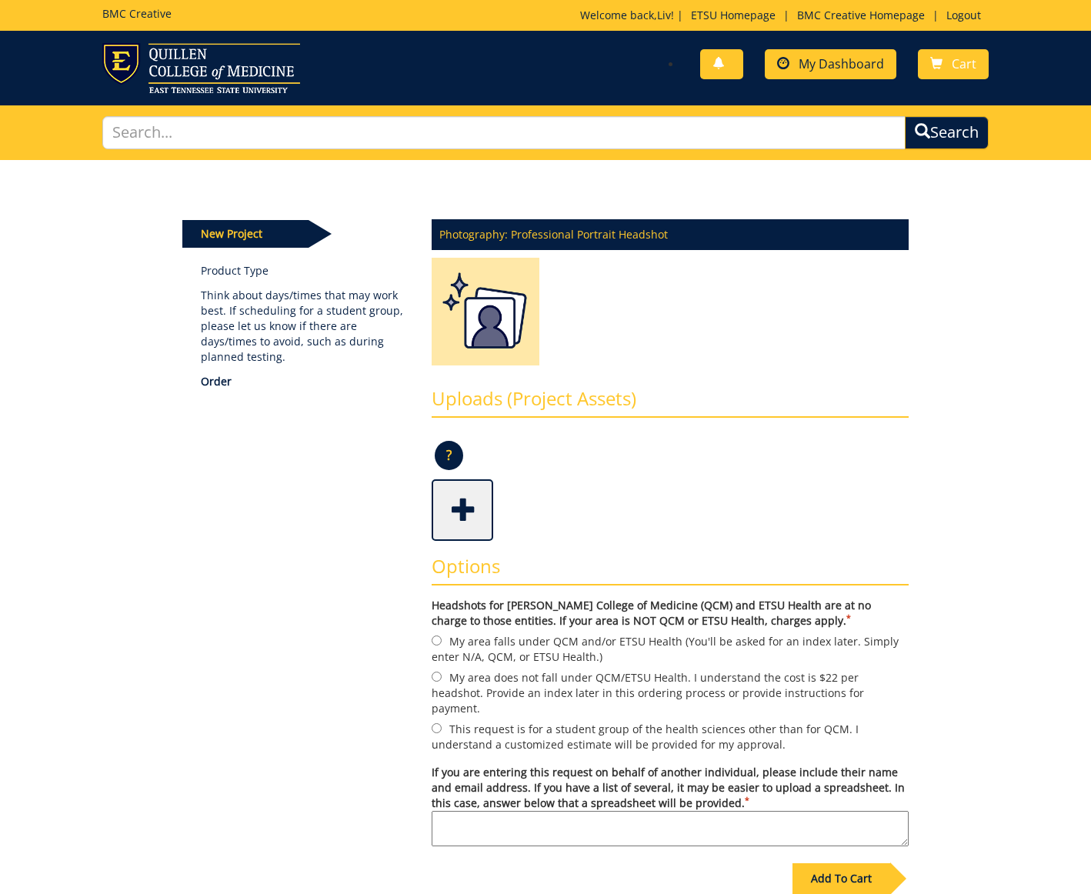
click at [820, 52] on link "My Dashboard" at bounding box center [831, 64] width 132 height 30
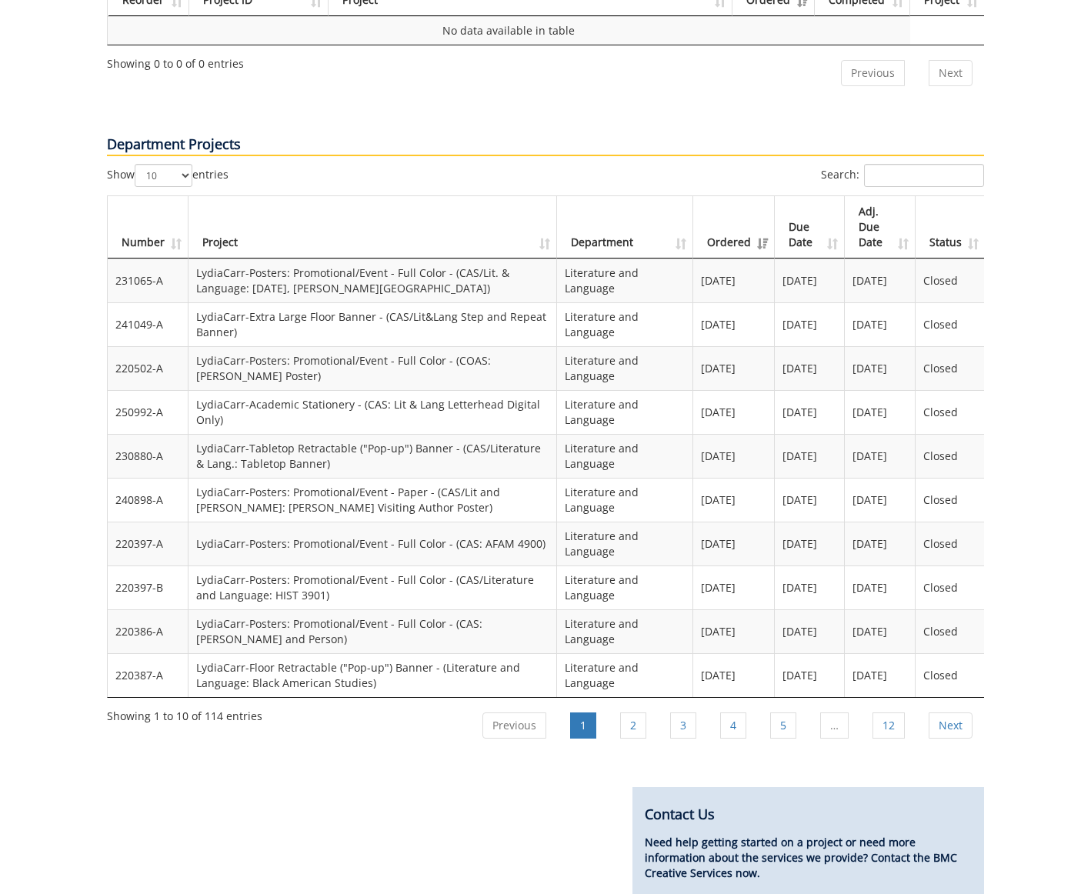
scroll to position [1042, 0]
click at [669, 705] on li "3" at bounding box center [683, 724] width 48 height 38
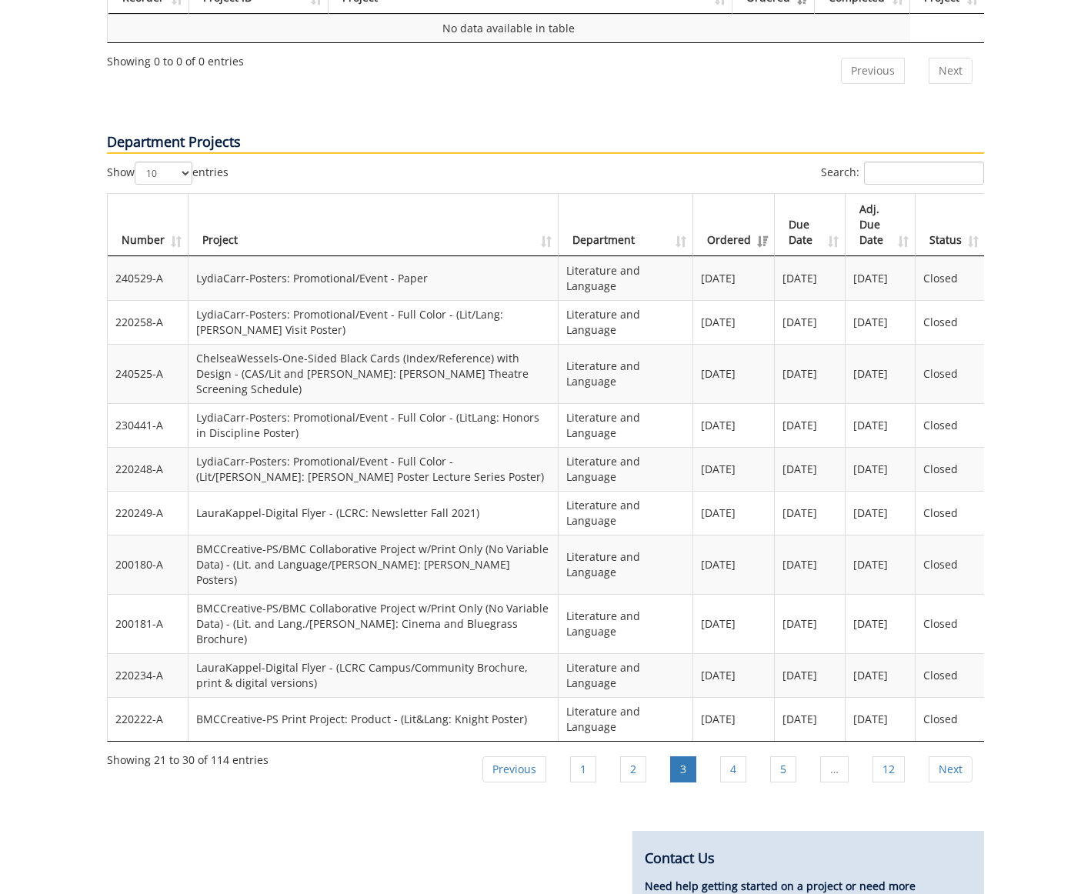
scroll to position [1039, 0]
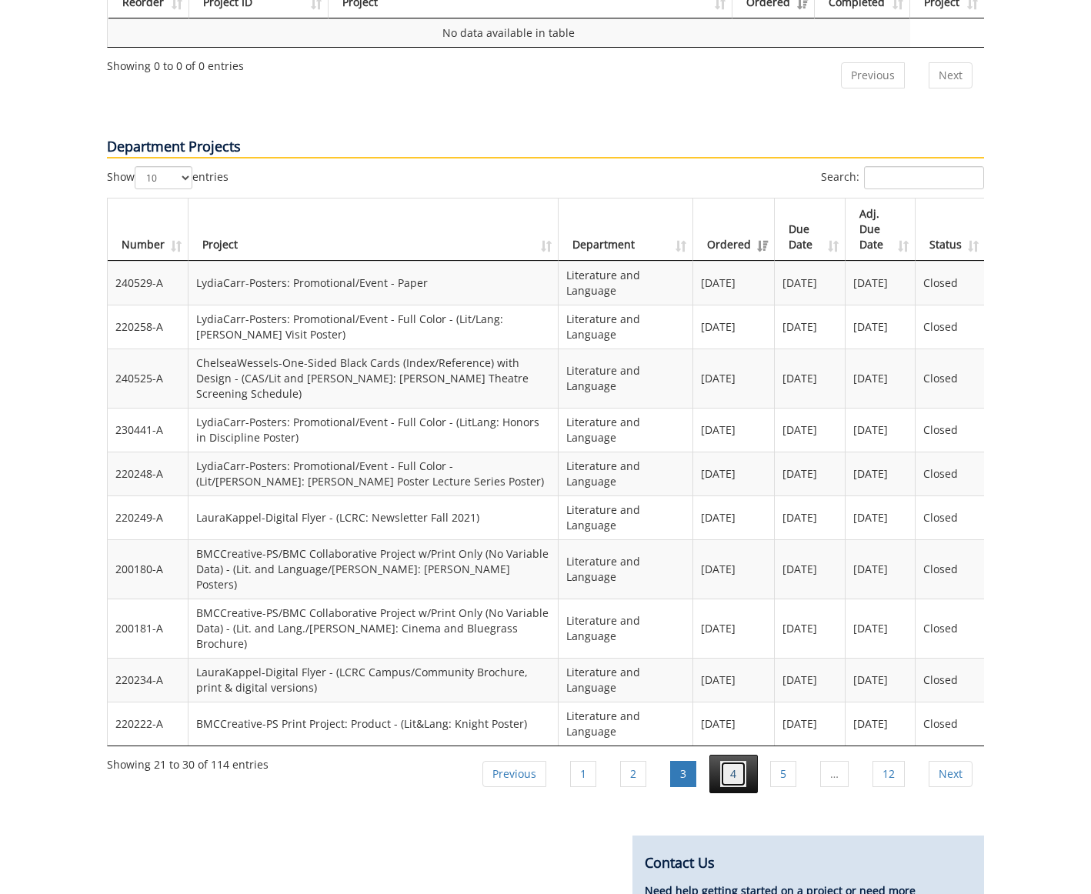
click at [726, 761] on link "4" at bounding box center [733, 774] width 26 height 26
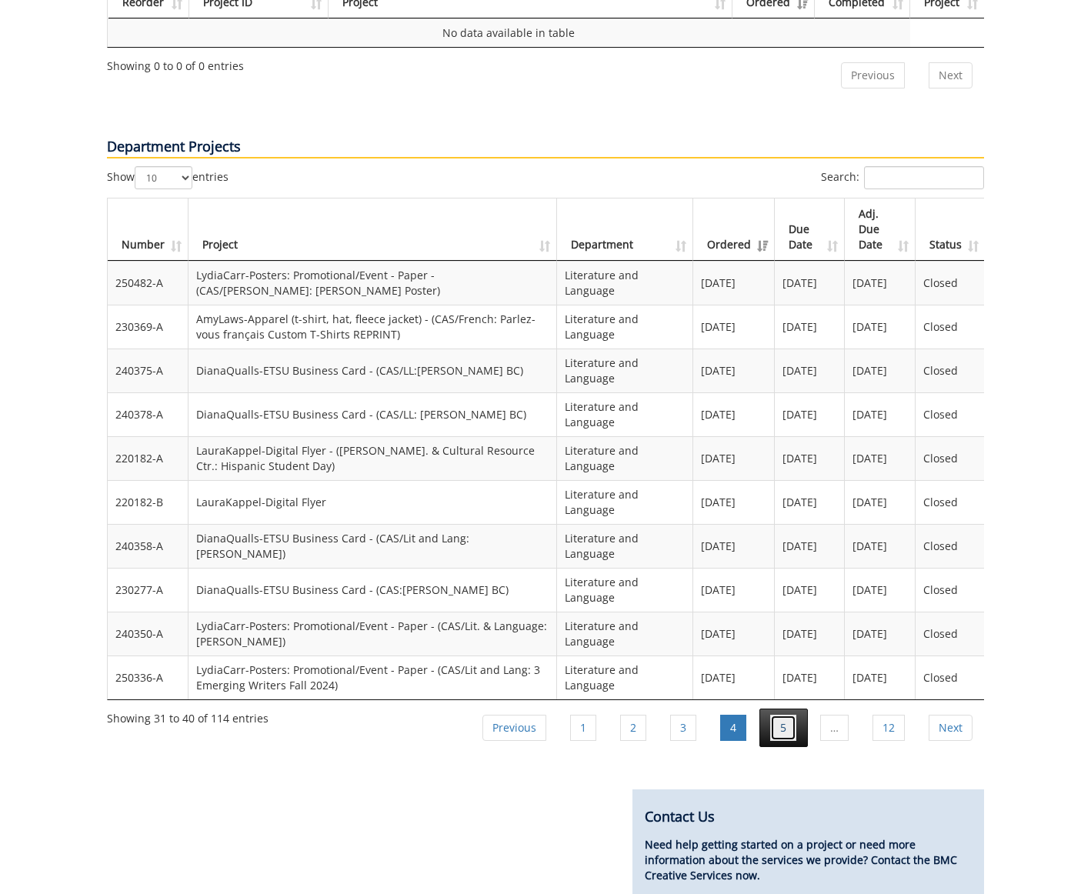
click at [779, 715] on link "5" at bounding box center [783, 728] width 26 height 26
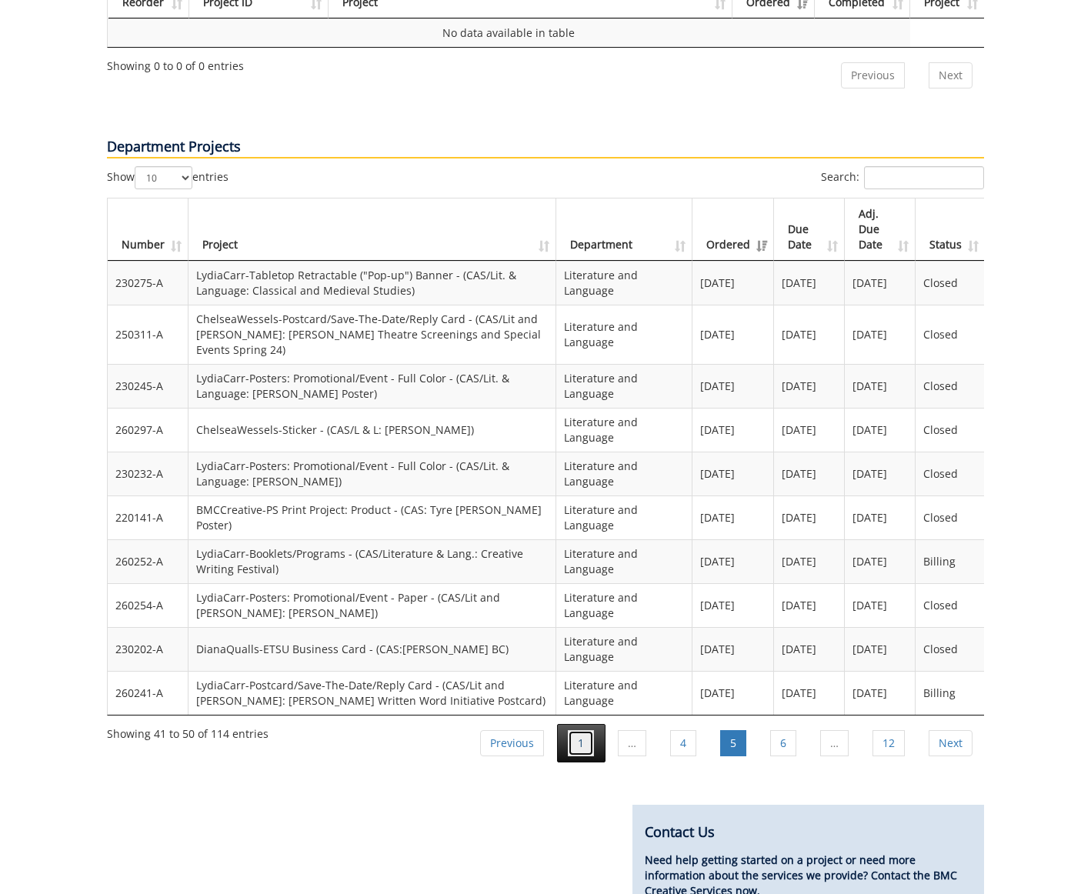
click at [578, 730] on link "1" at bounding box center [581, 743] width 26 height 26
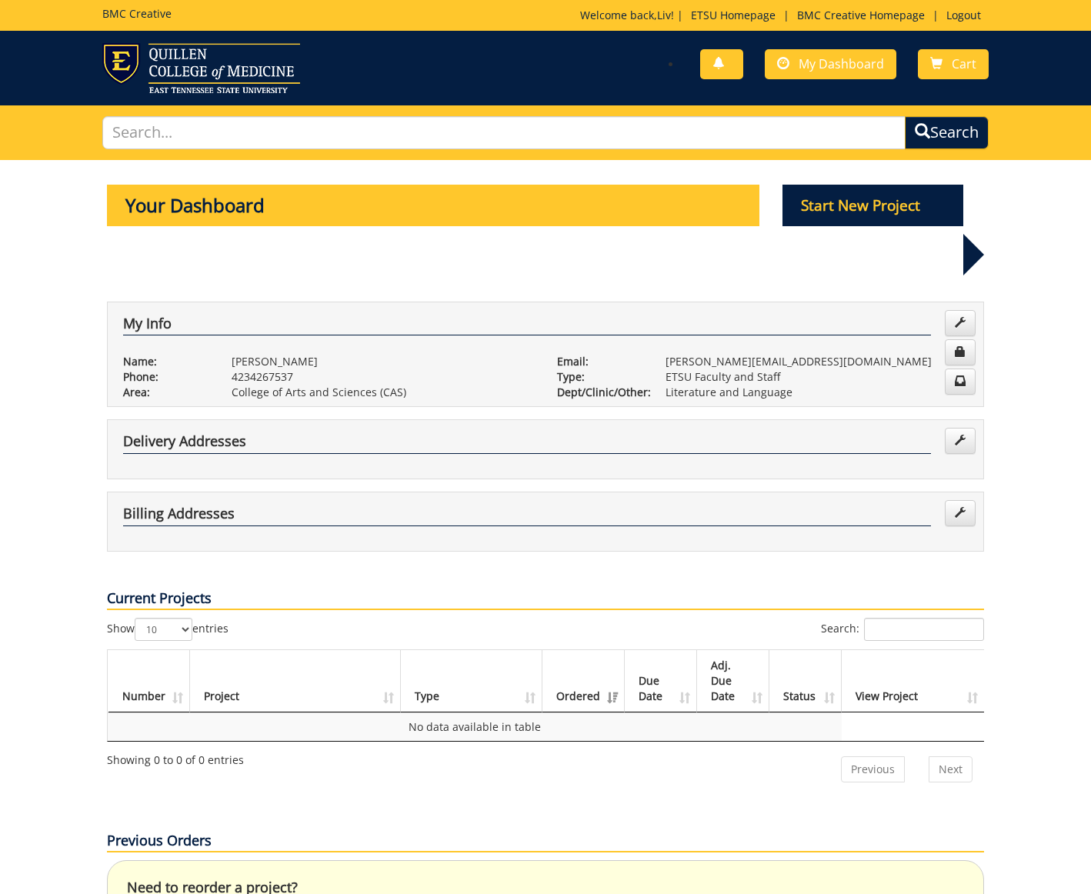
scroll to position [0, 0]
click at [823, 65] on span "My Dashboard" at bounding box center [841, 63] width 85 height 17
click at [858, 203] on p "Start New Project" at bounding box center [873, 206] width 182 height 42
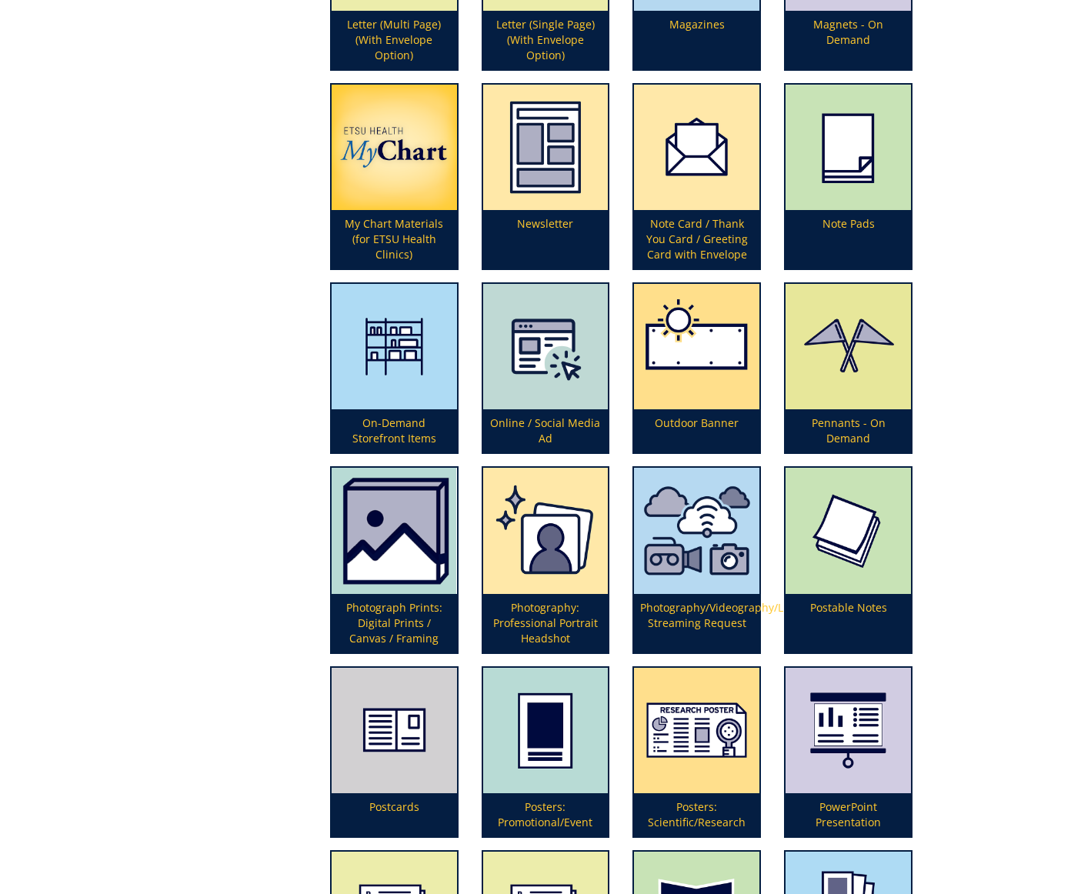
scroll to position [3028, 0]
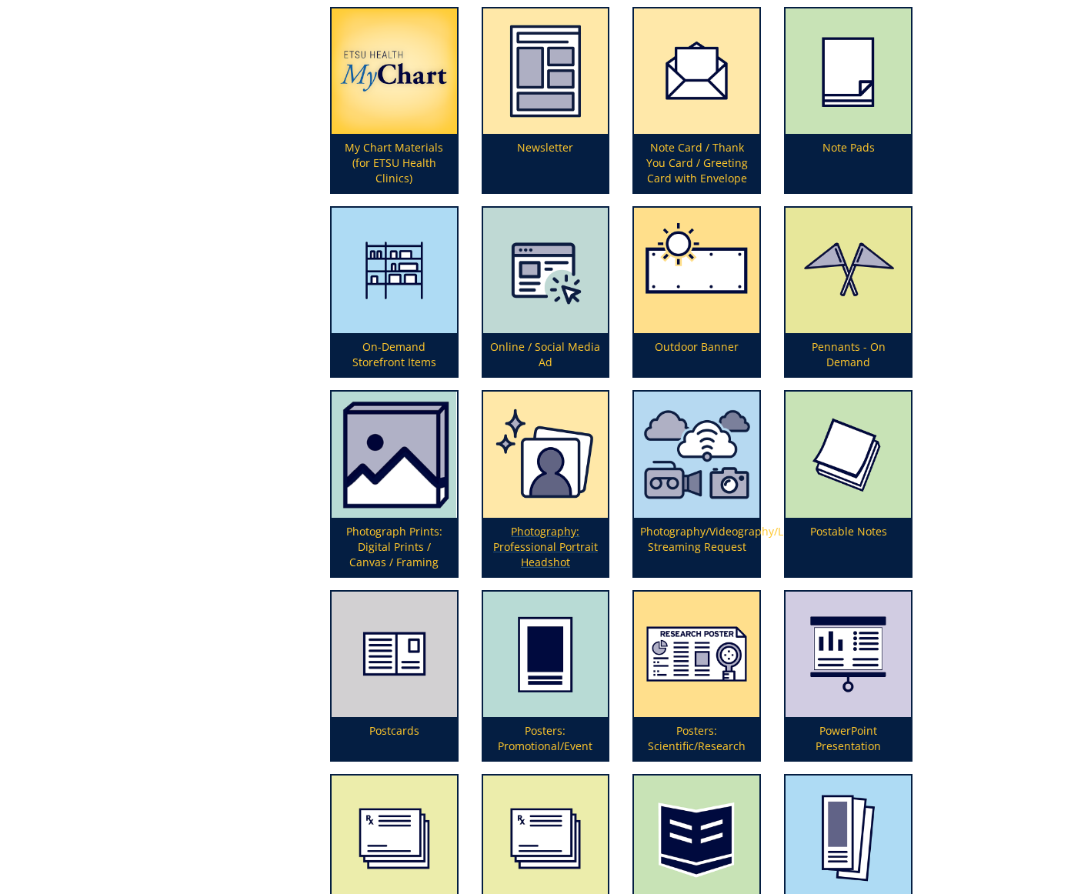
click at [541, 535] on p "Photography: Professional Portrait Headshot" at bounding box center [545, 547] width 125 height 58
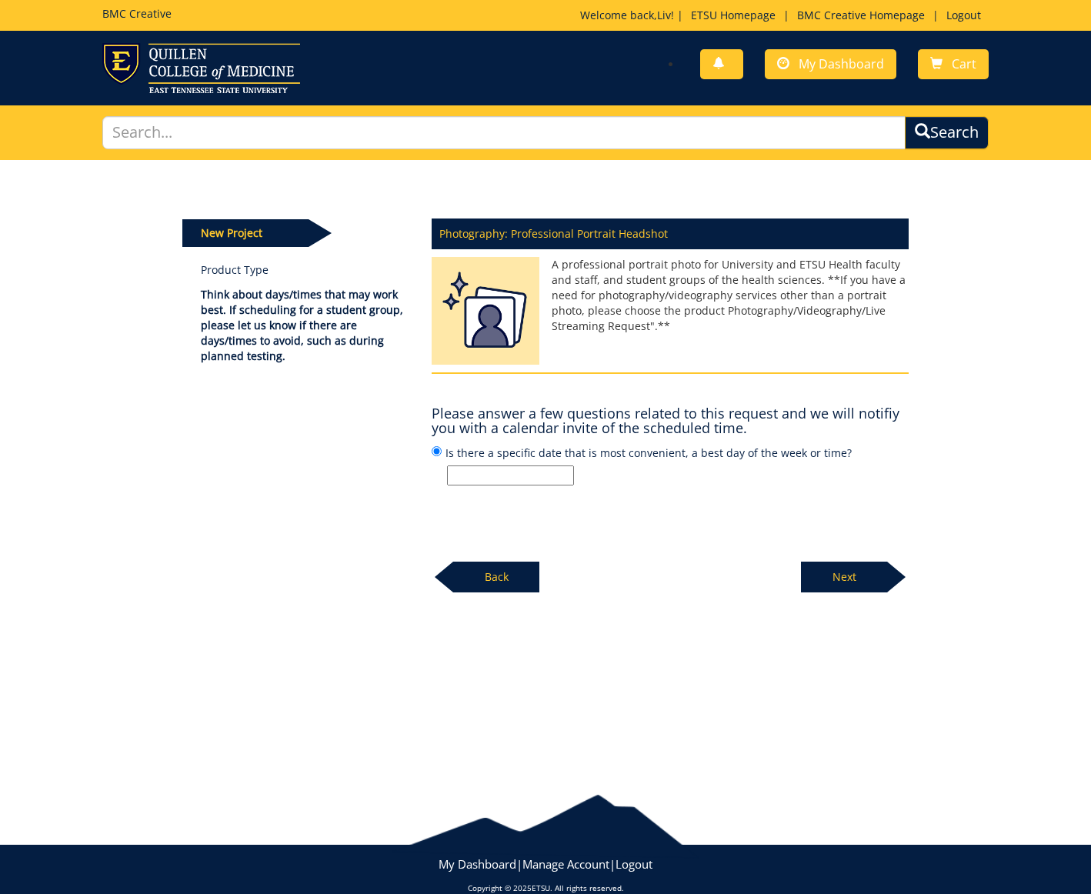
click at [527, 473] on input "Is there a specific date that is most convenient, a best day of the week or tim…" at bounding box center [510, 475] width 127 height 20
type input "[DATE] after noon, [DATE]/[DATE] 3-5pm"
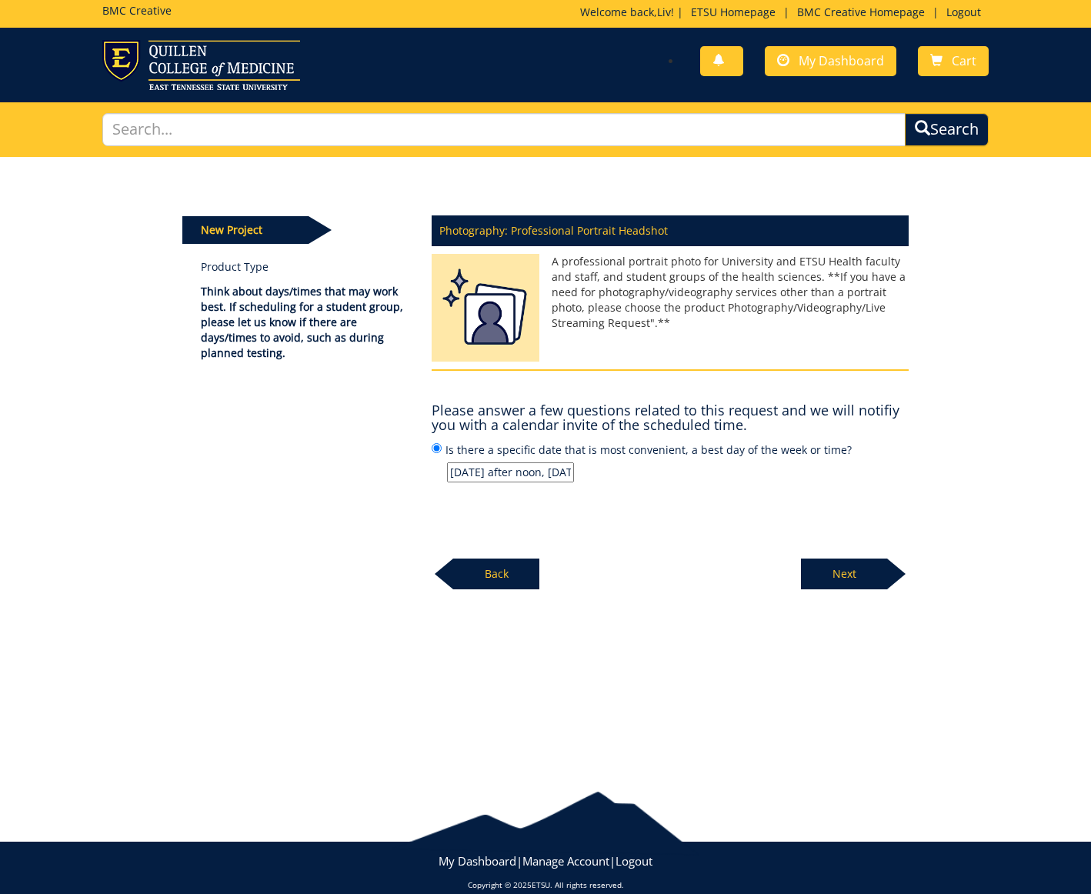
click at [851, 572] on p "Next" at bounding box center [844, 574] width 86 height 31
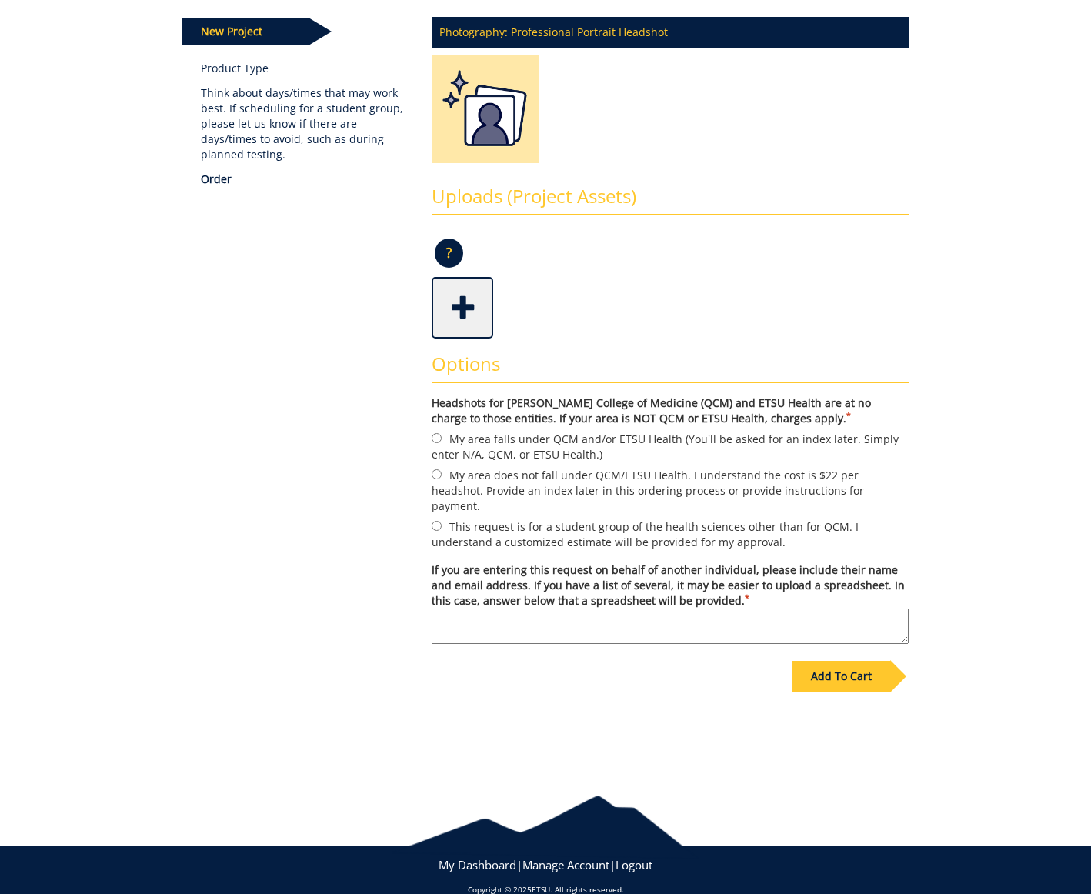
scroll to position [204, 0]
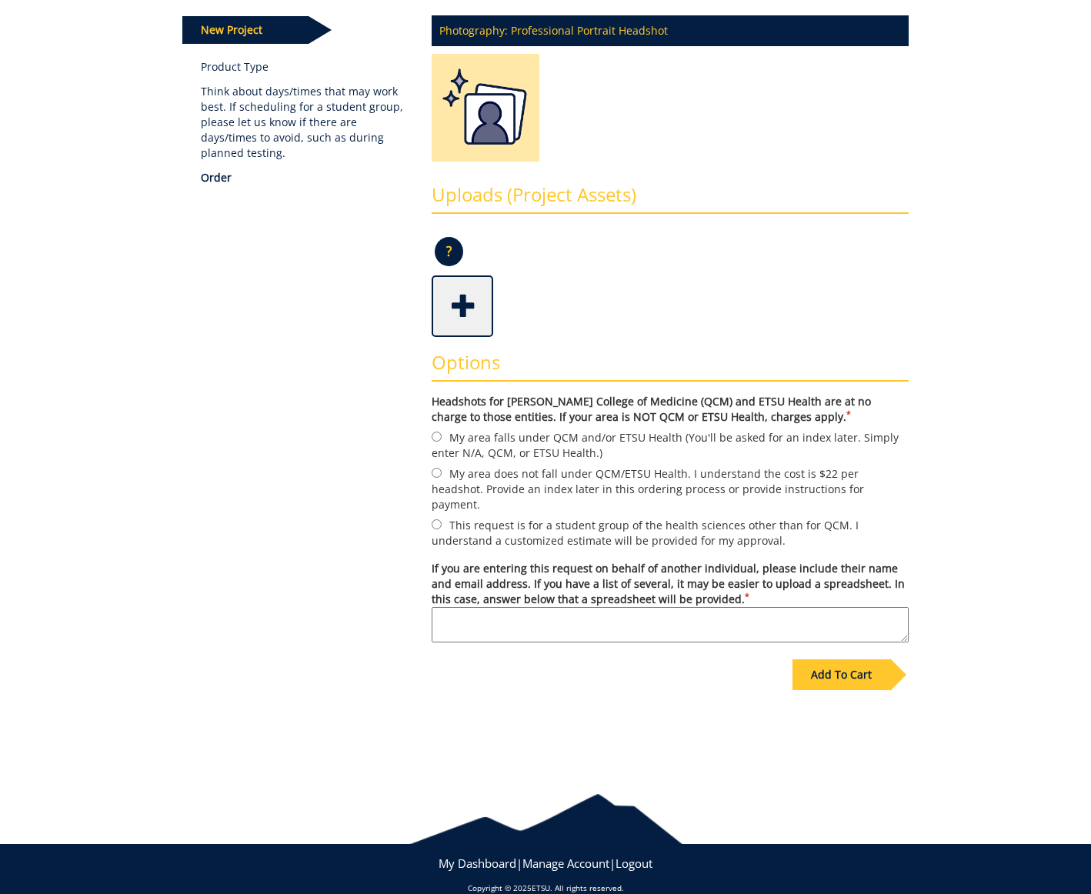
click at [436, 471] on input "My area does not fall under QCM/ETSU Health. I understand the cost is $22 per h…" at bounding box center [437, 473] width 10 height 10
radio input "true"
click at [612, 607] on textarea "If you are entering this request on behalf of another individual, please includ…" at bounding box center [670, 624] width 477 height 35
type textarea "n/a"
click at [844, 659] on div "Add To Cart" at bounding box center [841, 674] width 98 height 31
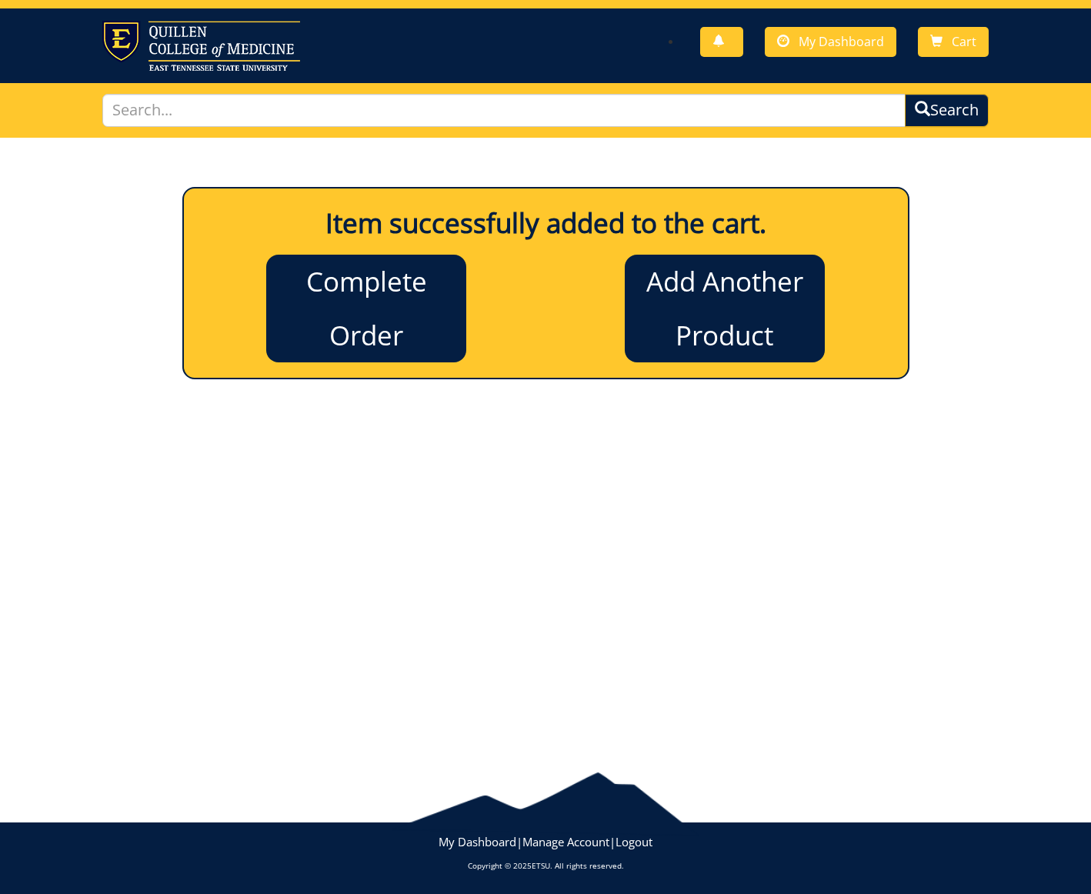
scroll to position [23, 0]
click at [345, 315] on link "Complete Order" at bounding box center [366, 309] width 200 height 108
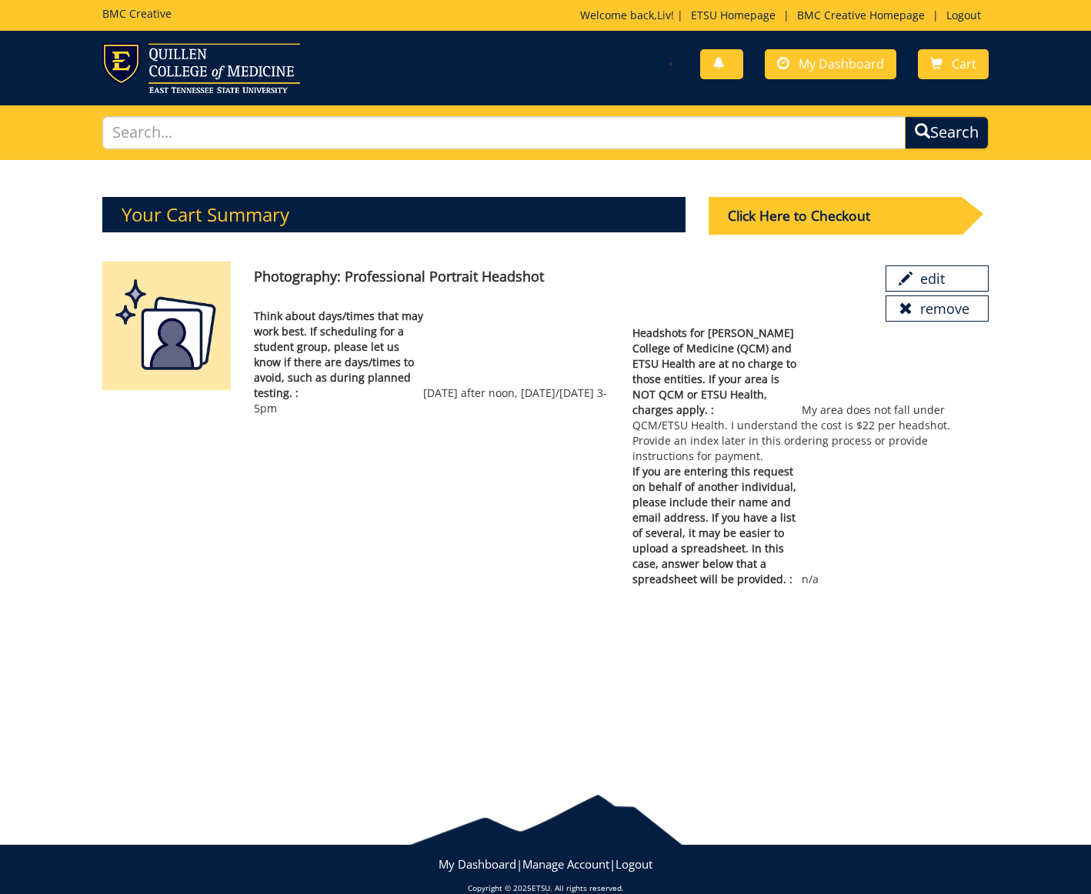
click at [761, 218] on div "Click Here to Checkout" at bounding box center [835, 216] width 253 height 38
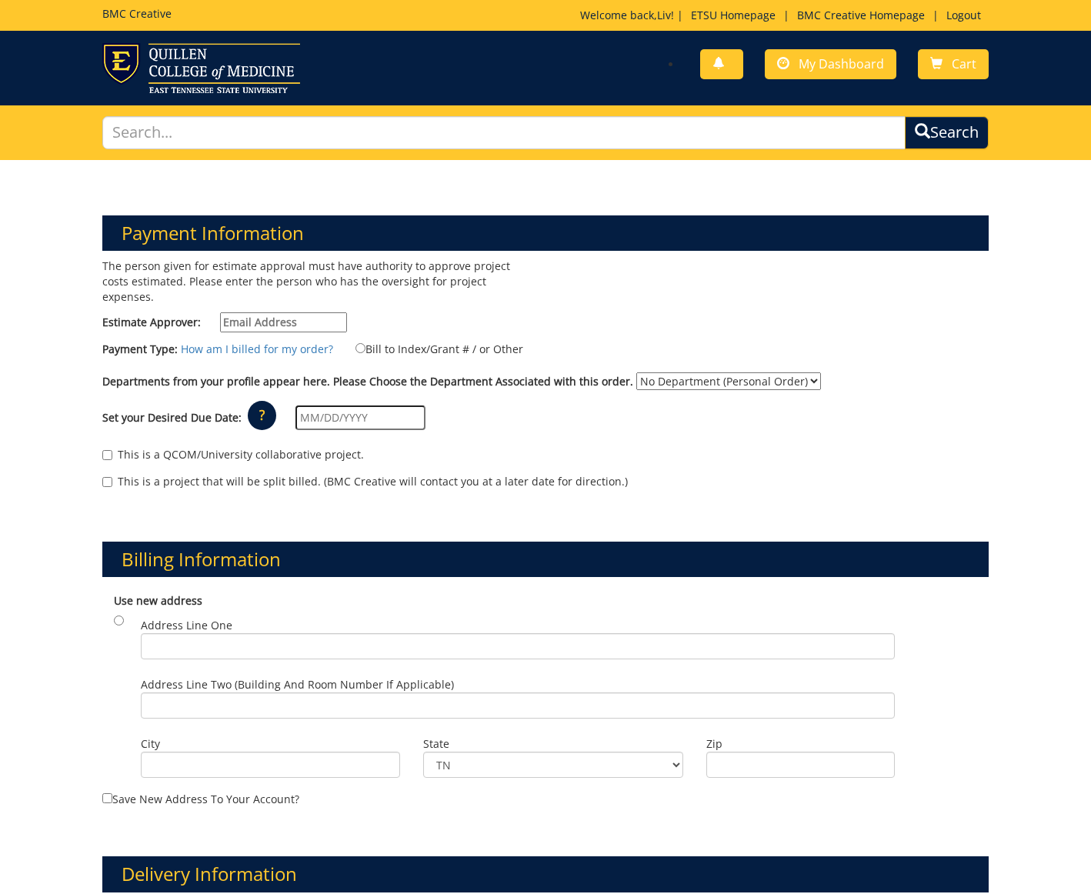
click at [314, 312] on input "Estimate Approver:" at bounding box center [283, 322] width 127 height 20
type input "detwiler@etsu.edu"
select select "111"
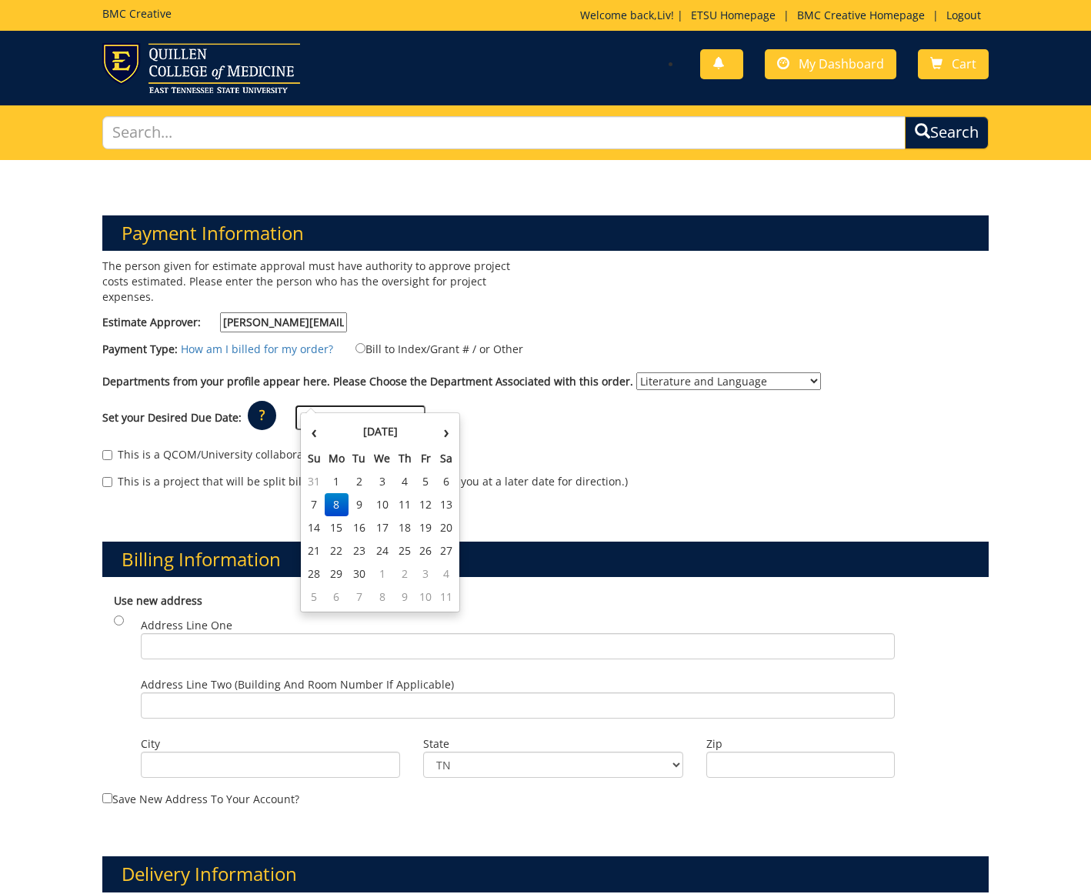
click at [398, 405] on input "text" at bounding box center [360, 417] width 130 height 25
click at [448, 436] on th "›" at bounding box center [446, 431] width 20 height 31
click at [384, 483] on td "1" at bounding box center [382, 481] width 25 height 23
type input "10/01/2025"
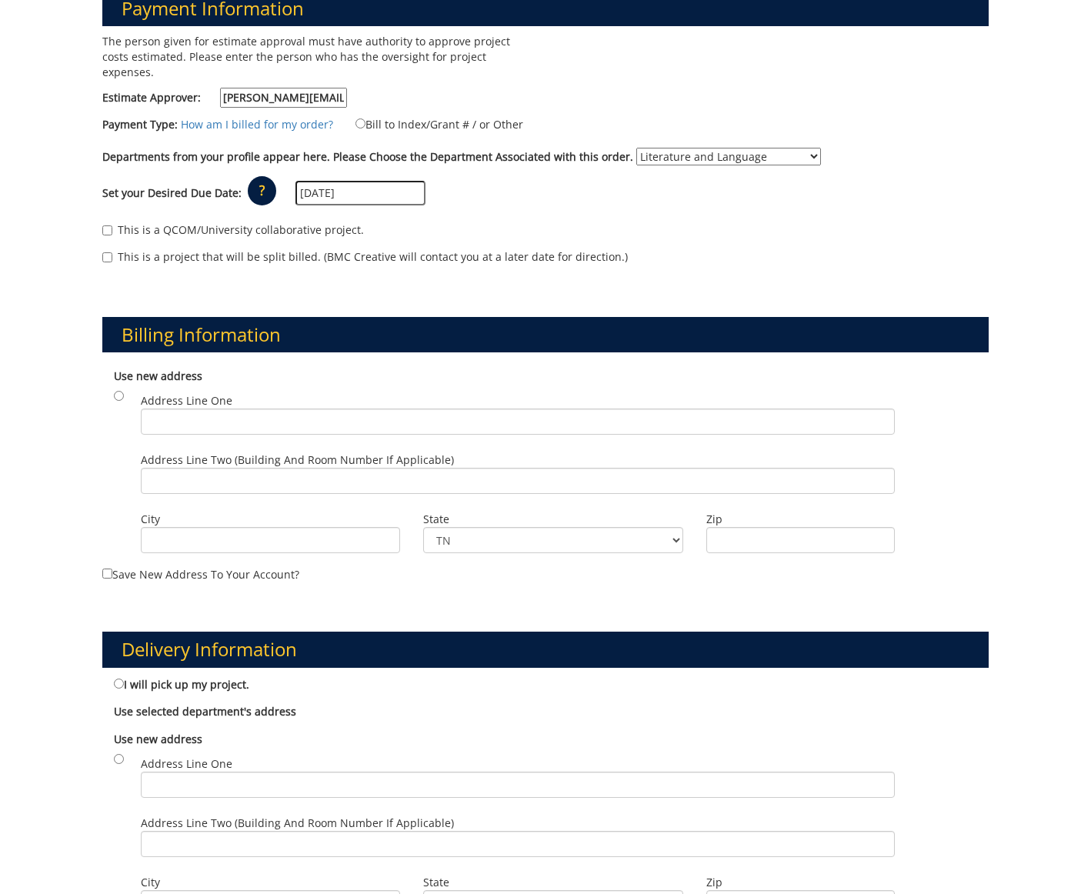
scroll to position [225, 0]
type input "B"
drag, startPoint x: 150, startPoint y: 459, endPoint x: 169, endPoint y: 456, distance: 19.4
click at [150, 468] on input "Burleson" at bounding box center [518, 481] width 754 height 26
click at [287, 468] on input "128 Burleson" at bounding box center [518, 481] width 754 height 26
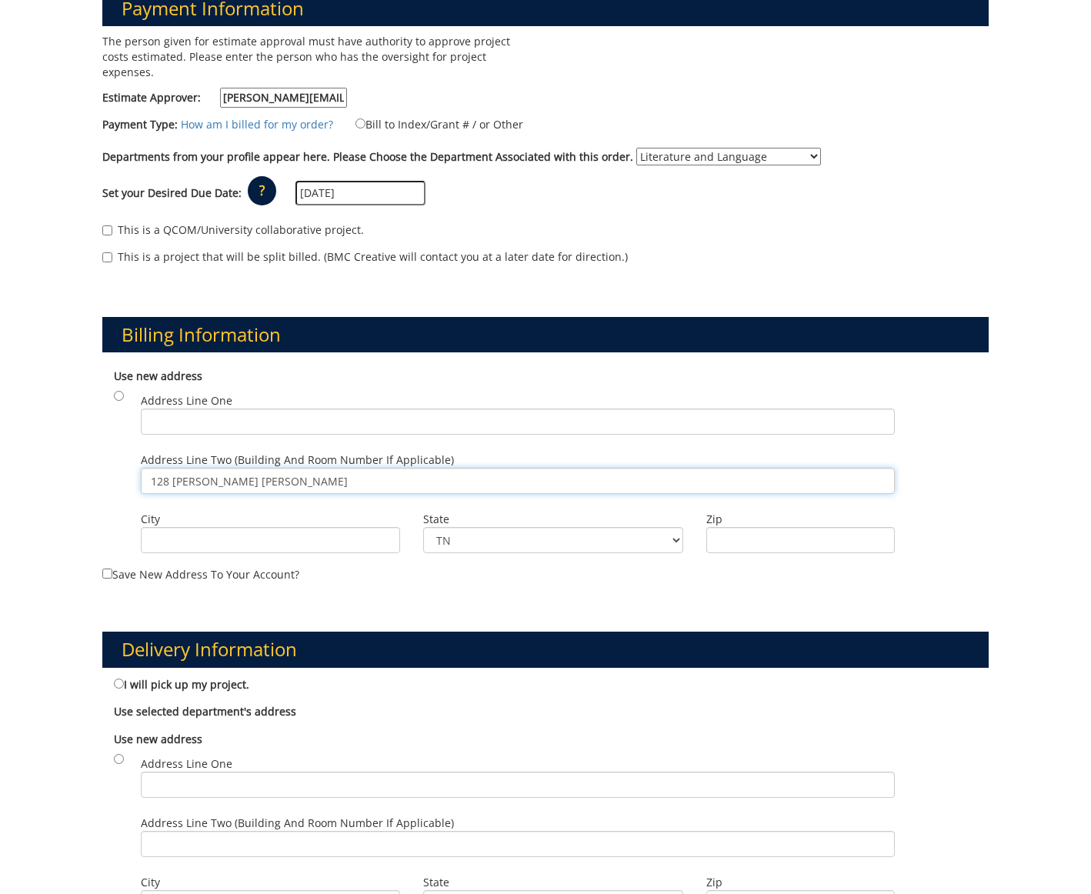
type input "128 Burleson Hall"
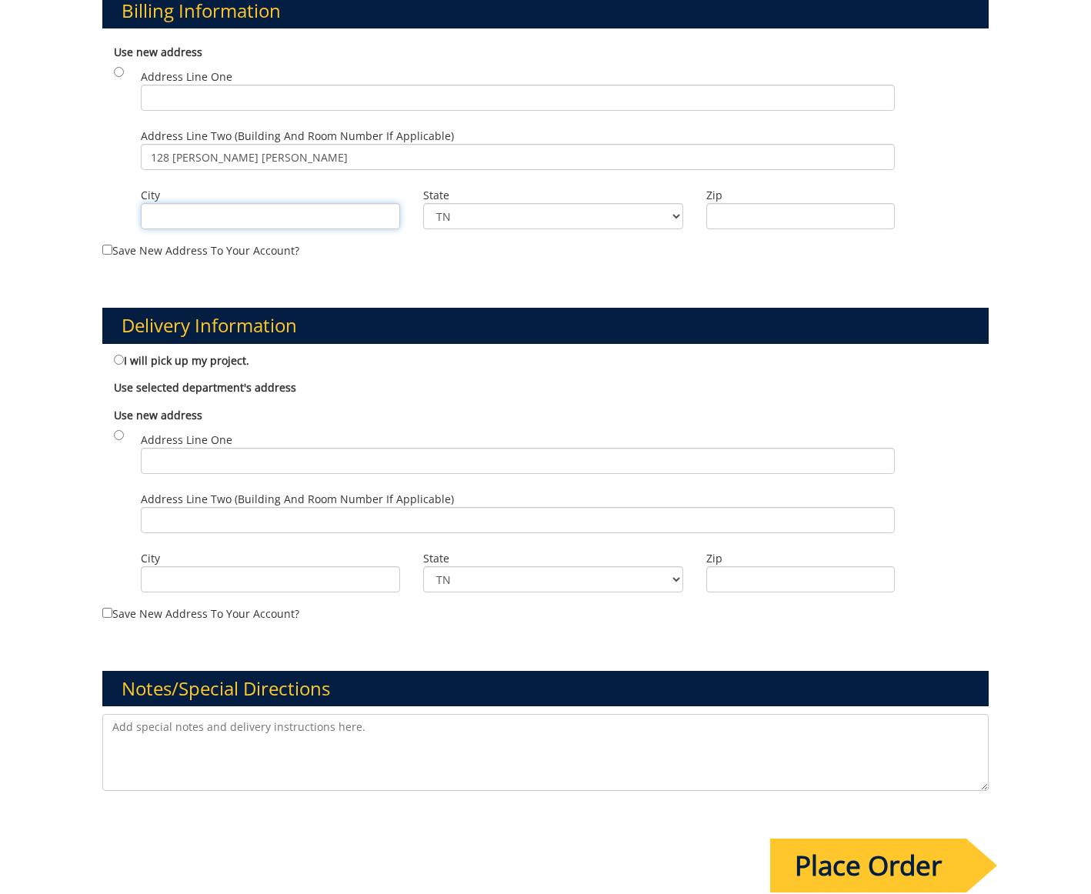
scroll to position [547, 0]
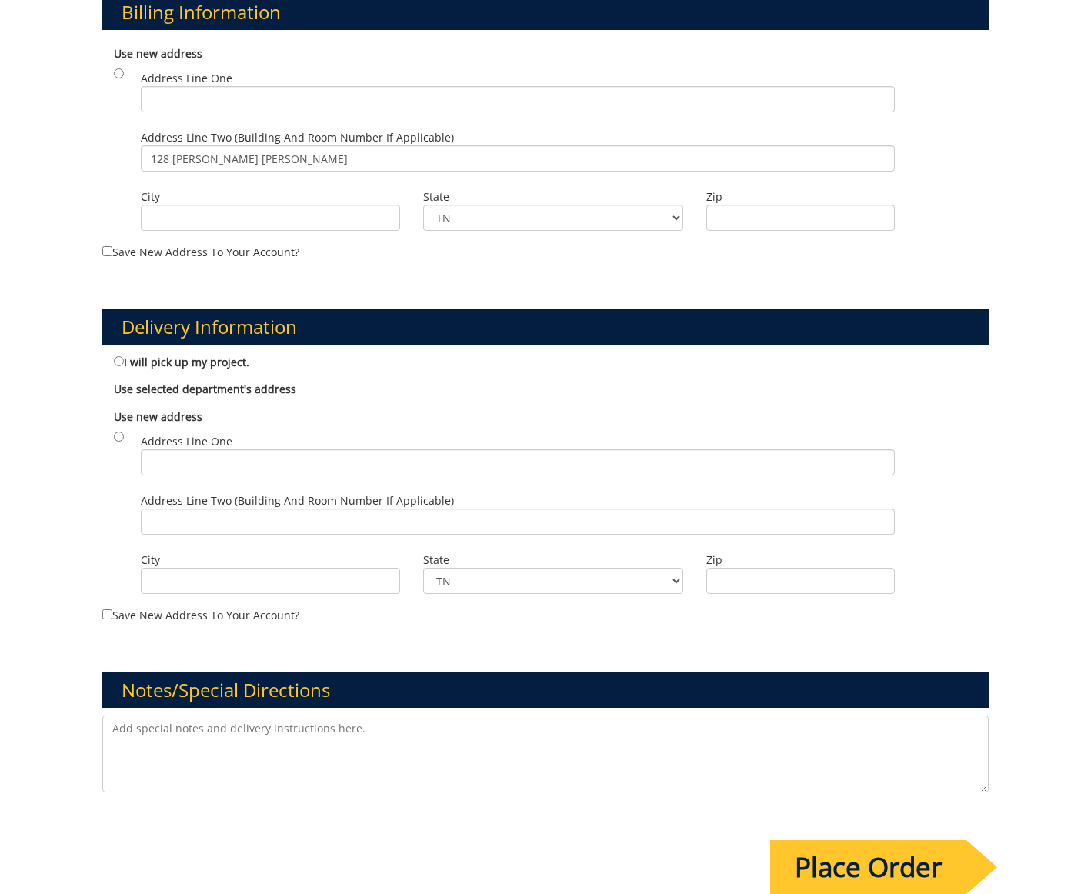
click at [123, 382] on b "Use selected department's address" at bounding box center [205, 389] width 182 height 15
type input "128 Burleson Hall"
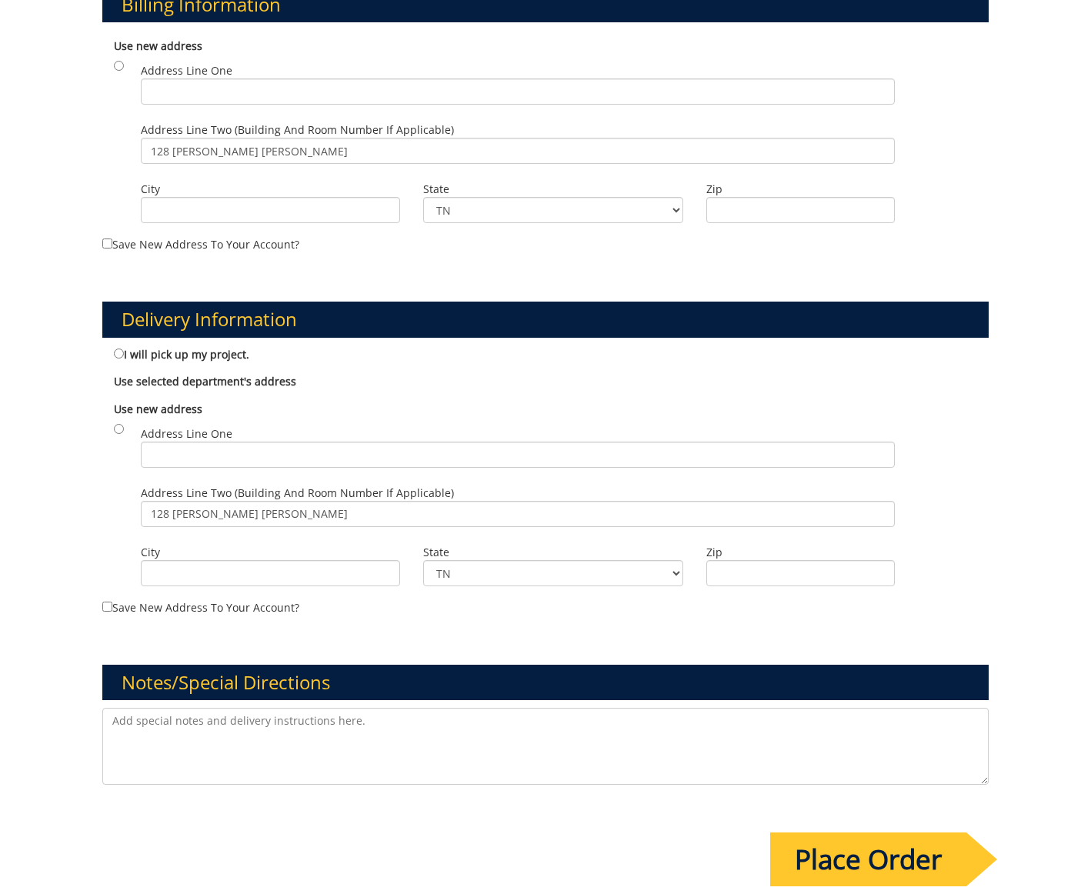
click at [221, 713] on textarea at bounding box center [545, 746] width 886 height 77
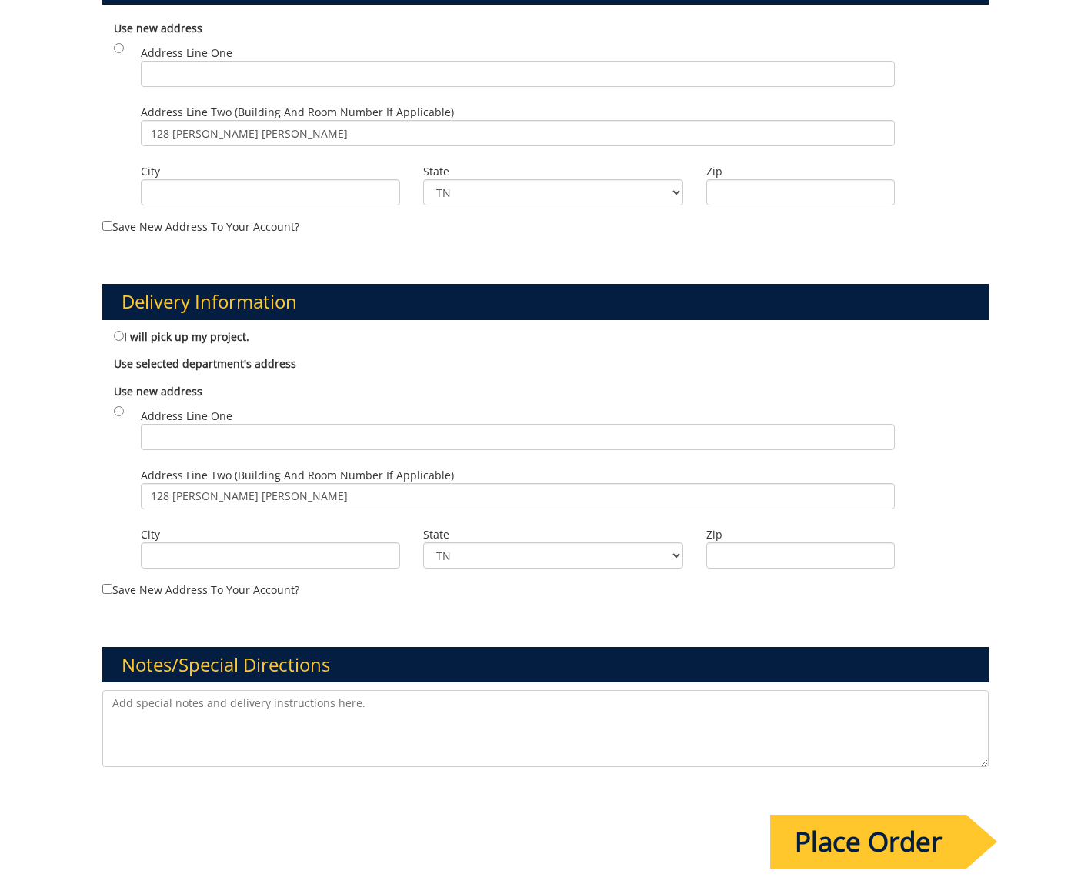
scroll to position [574, 0]
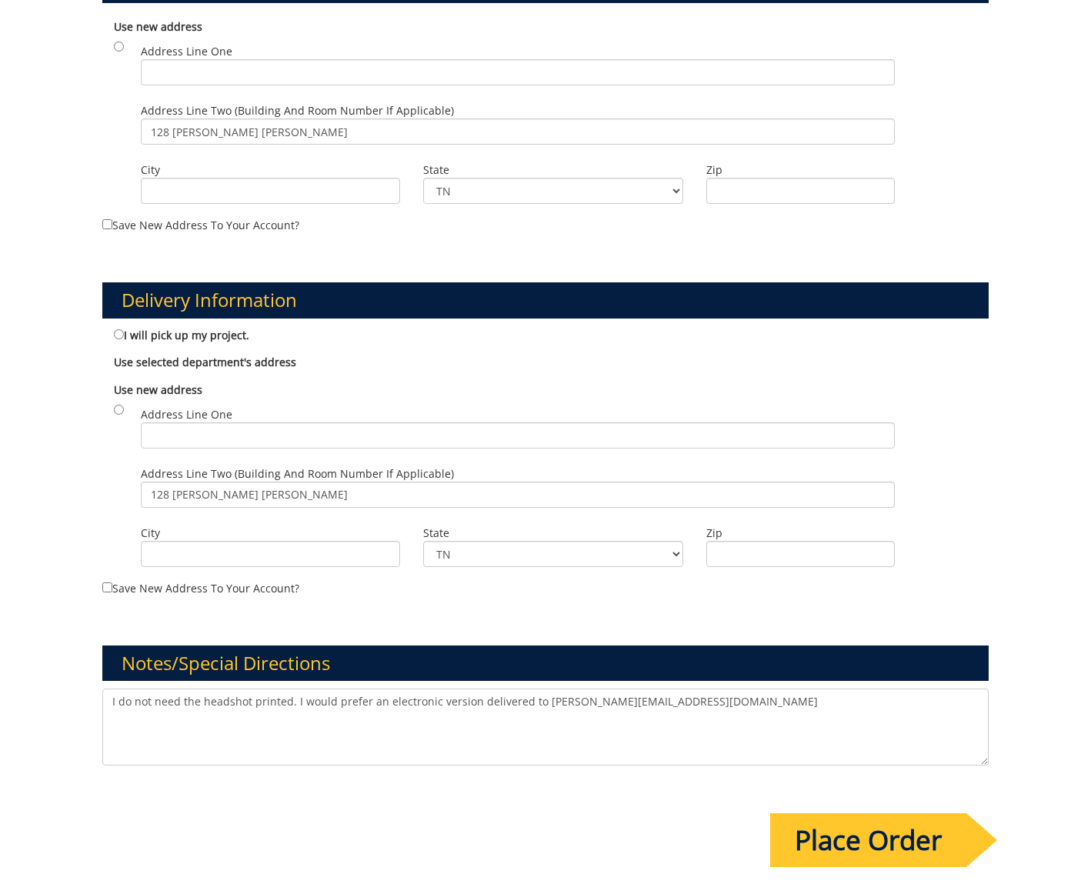
type textarea "I do not need the headshot printed. I would prefer an electronic version delive…"
click at [872, 813] on input "Place Order" at bounding box center [868, 840] width 196 height 54
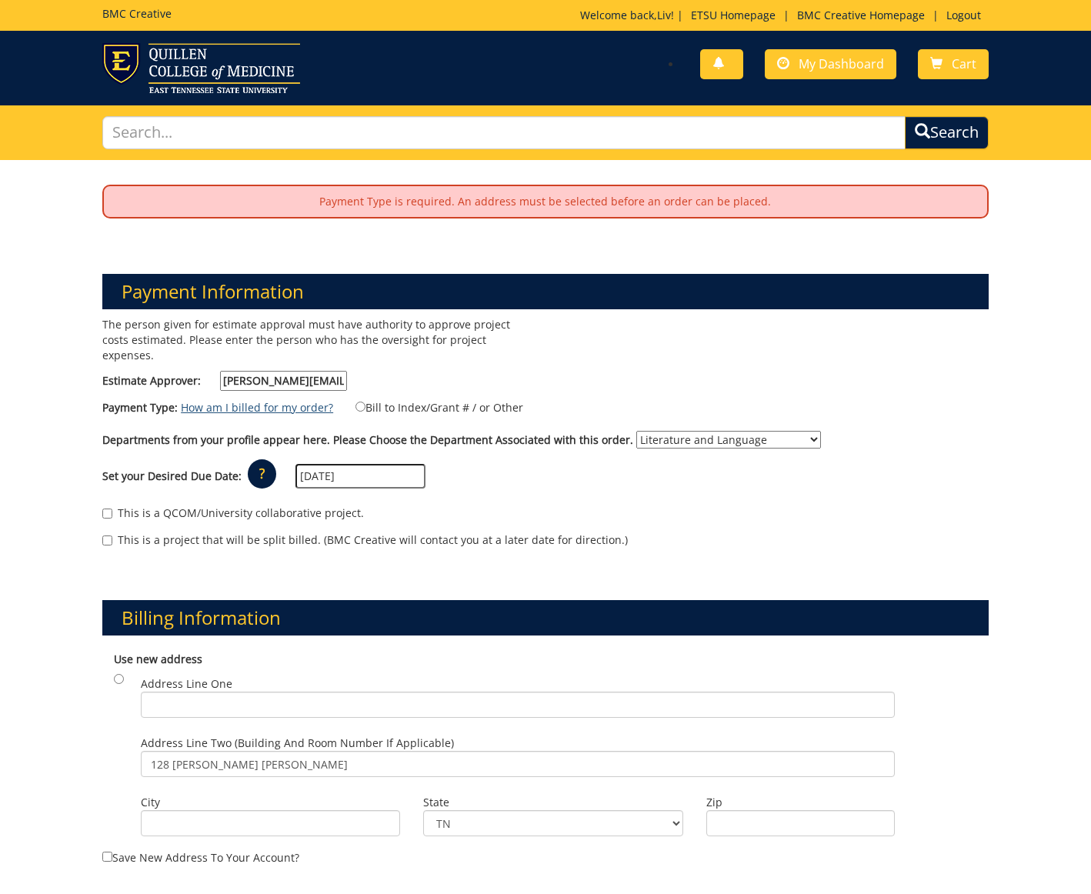
click at [274, 400] on link "How am I billed for my order?" at bounding box center [257, 407] width 152 height 15
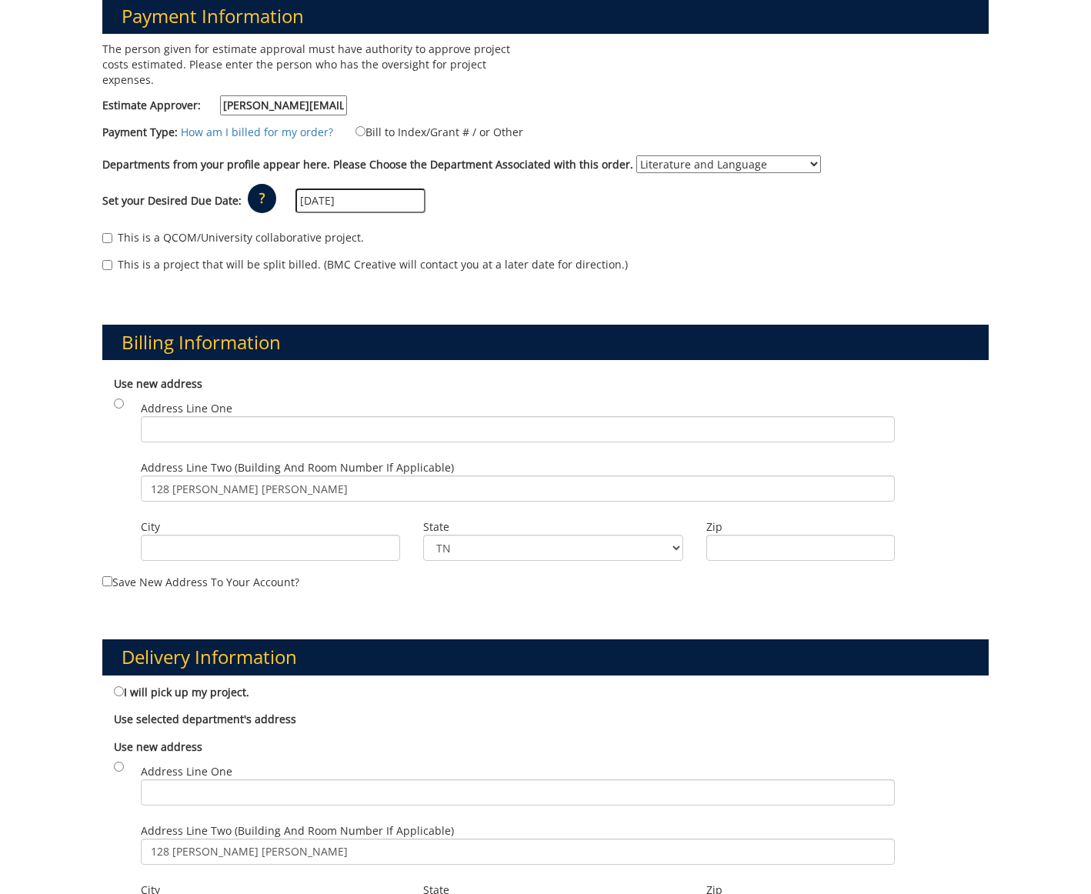
scroll to position [305, 0]
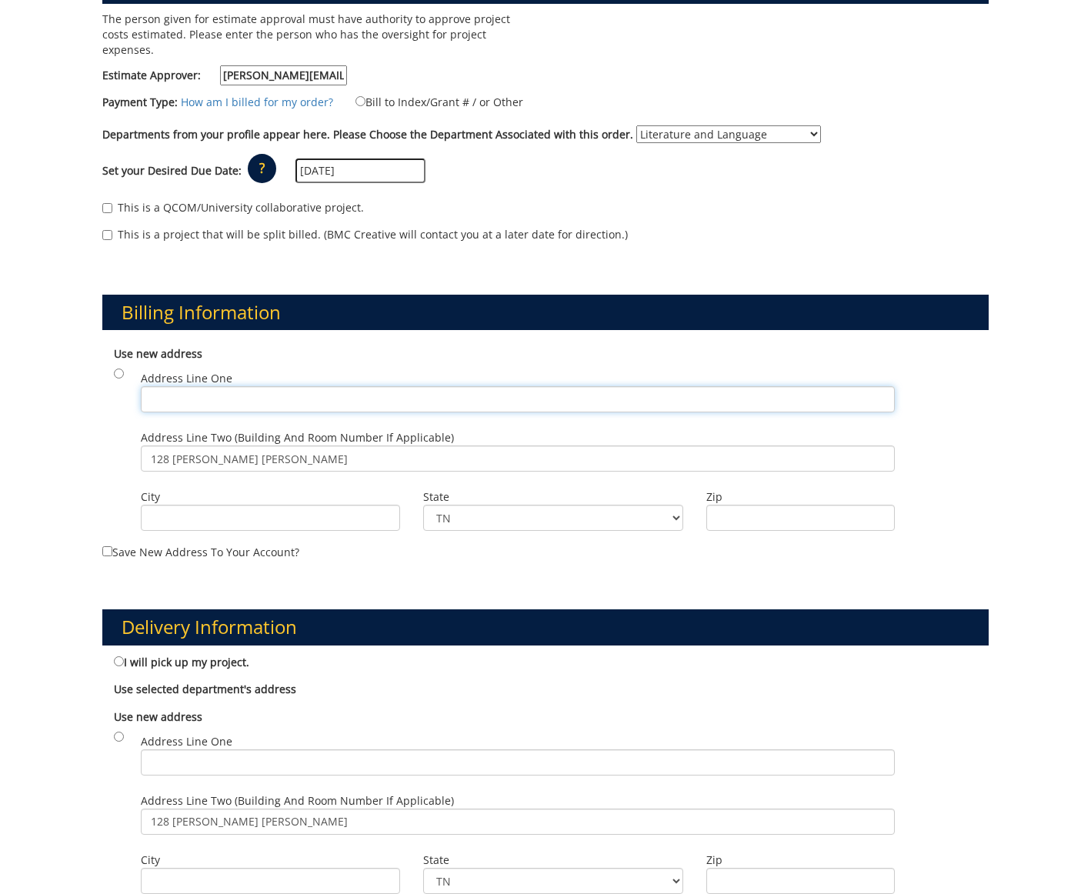
click at [284, 386] on input "Address Line One" at bounding box center [518, 399] width 754 height 26
type input "1276 Gilbreath Dr. PO Box 70683"
click at [296, 505] on input "City" at bounding box center [270, 518] width 259 height 26
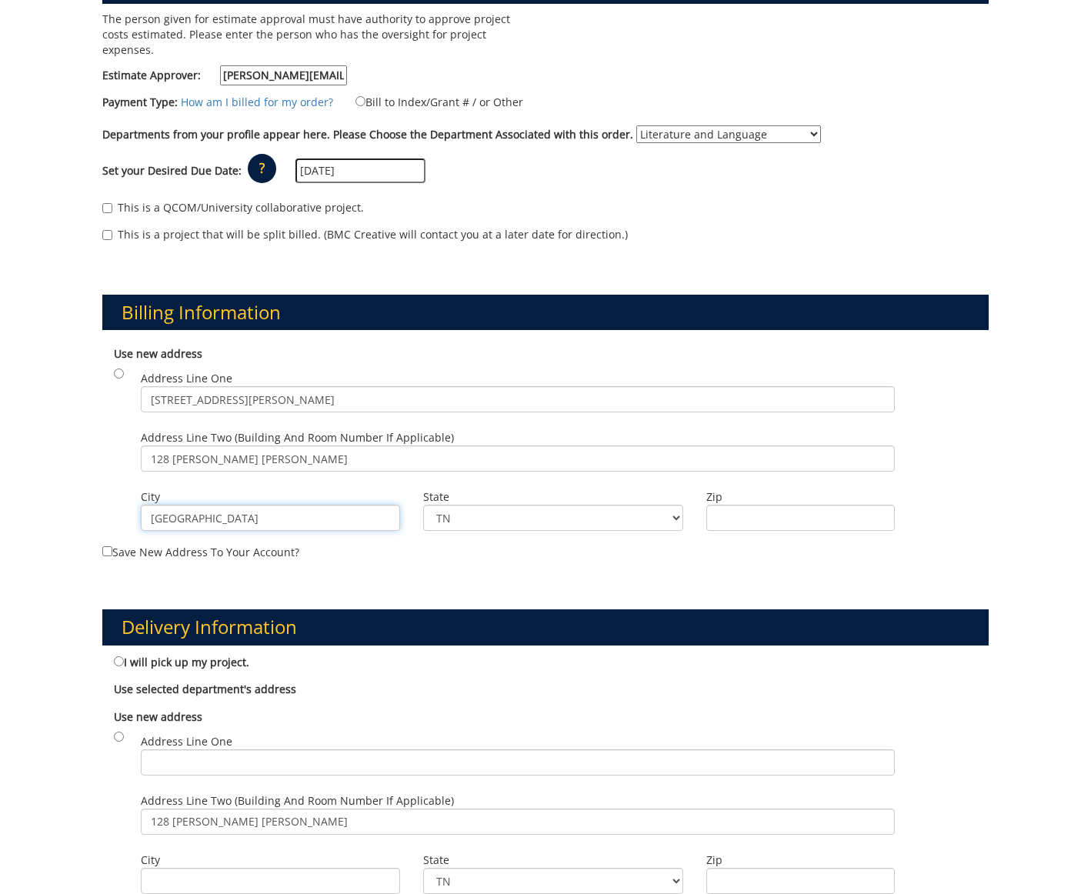
type input "Johnson City"
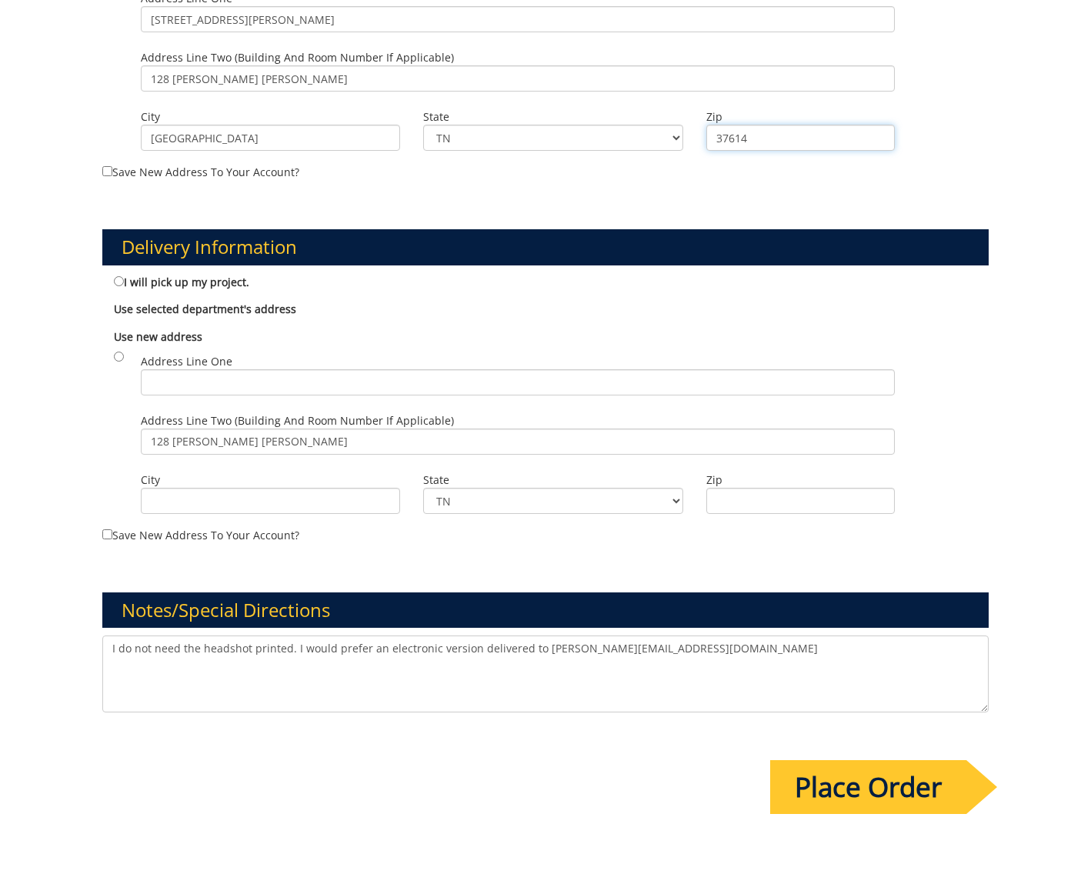
scroll to position [687, 0]
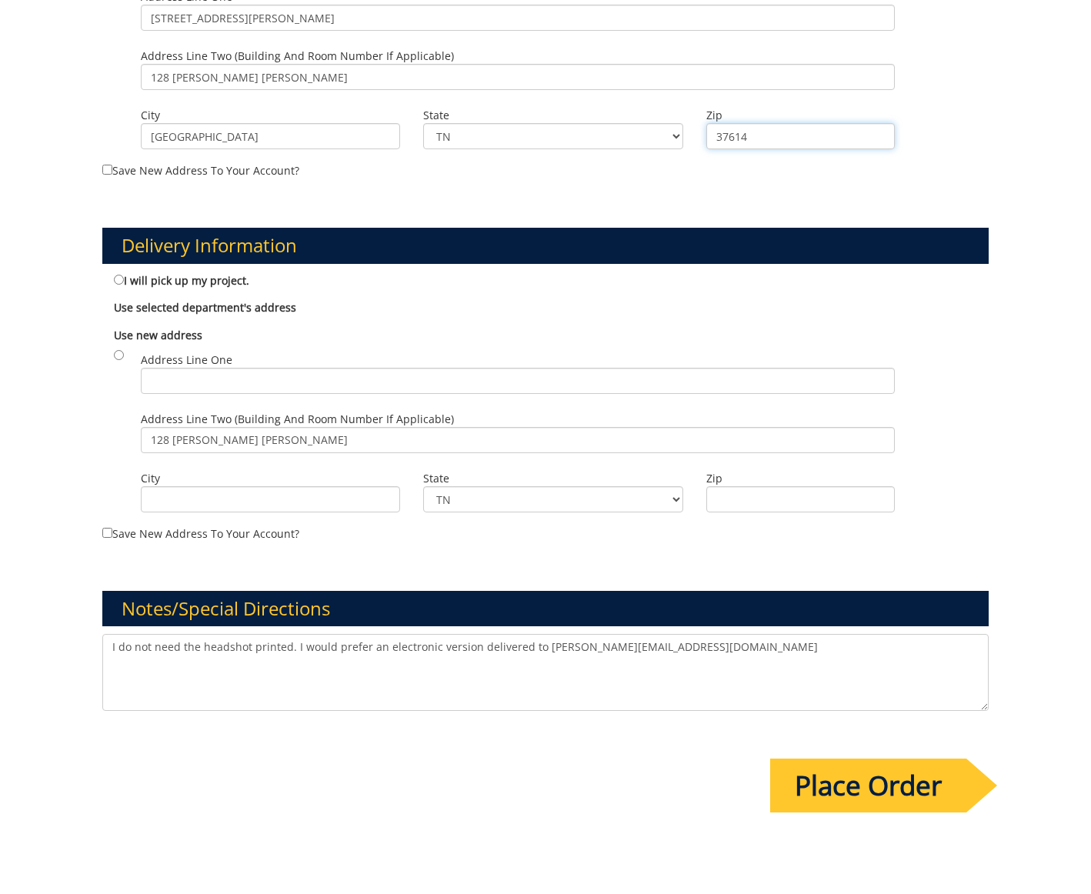
type input "37614"
click at [118, 275] on input "I will pick up my project." at bounding box center [119, 280] width 10 height 10
radio input "true"
click at [237, 427] on input "128 Burleson Hall" at bounding box center [518, 440] width 754 height 26
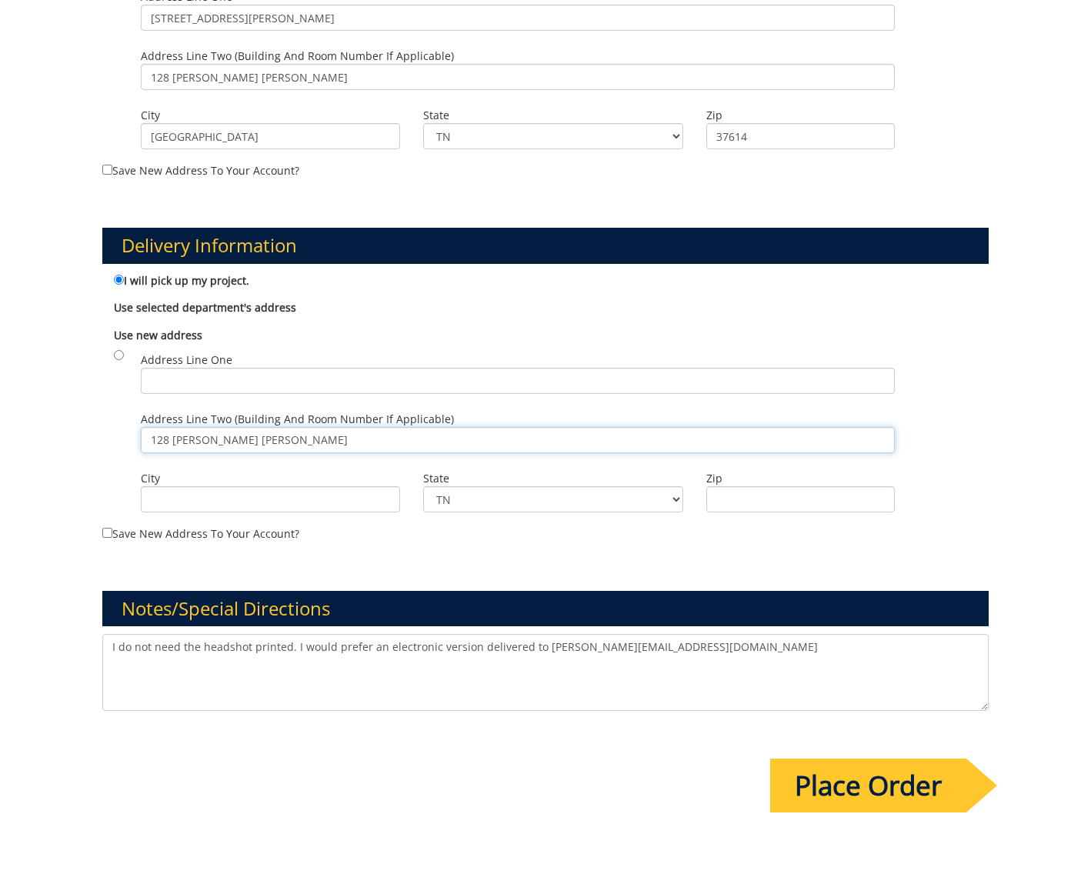
click at [237, 427] on input "128 Burleson Hall" at bounding box center [518, 440] width 754 height 26
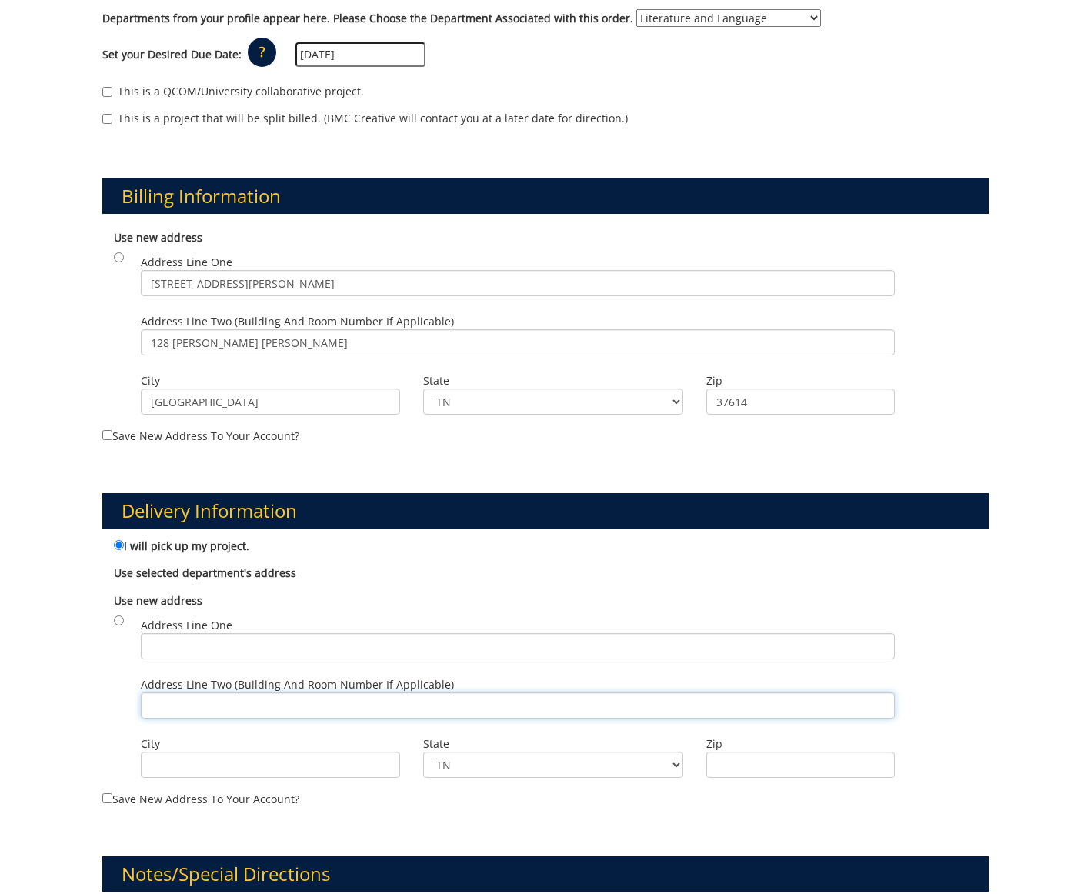
scroll to position [395, 0]
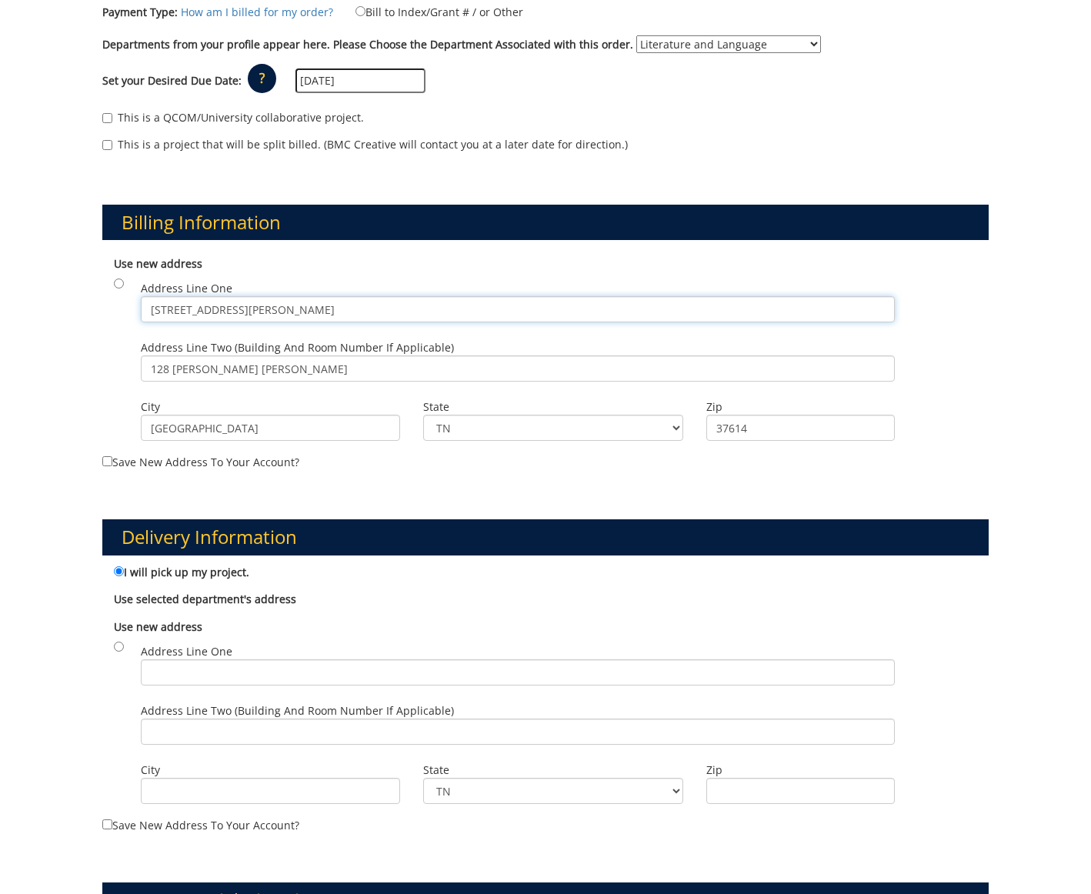
drag, startPoint x: 349, startPoint y: 291, endPoint x: 90, endPoint y: 273, distance: 259.1
click at [90, 273] on div "Payment Type is required. An address must be selected before an order can be pl…" at bounding box center [545, 467] width 1091 height 1405
click at [191, 355] on input "128 Burleson Hall" at bounding box center [518, 368] width 754 height 26
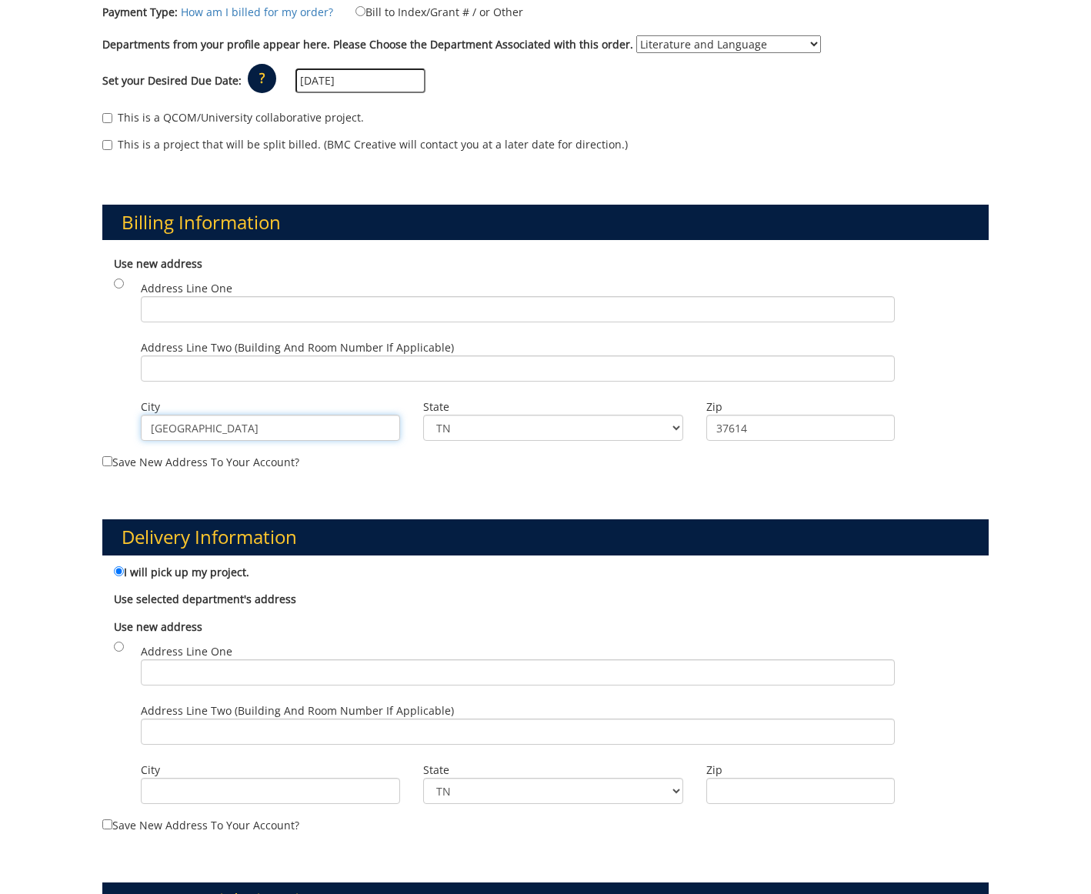
click at [213, 415] on input "Johnson City" at bounding box center [270, 428] width 259 height 26
click at [214, 415] on input "Johnson City" at bounding box center [270, 428] width 259 height 26
click at [736, 415] on input "37614" at bounding box center [800, 428] width 188 height 26
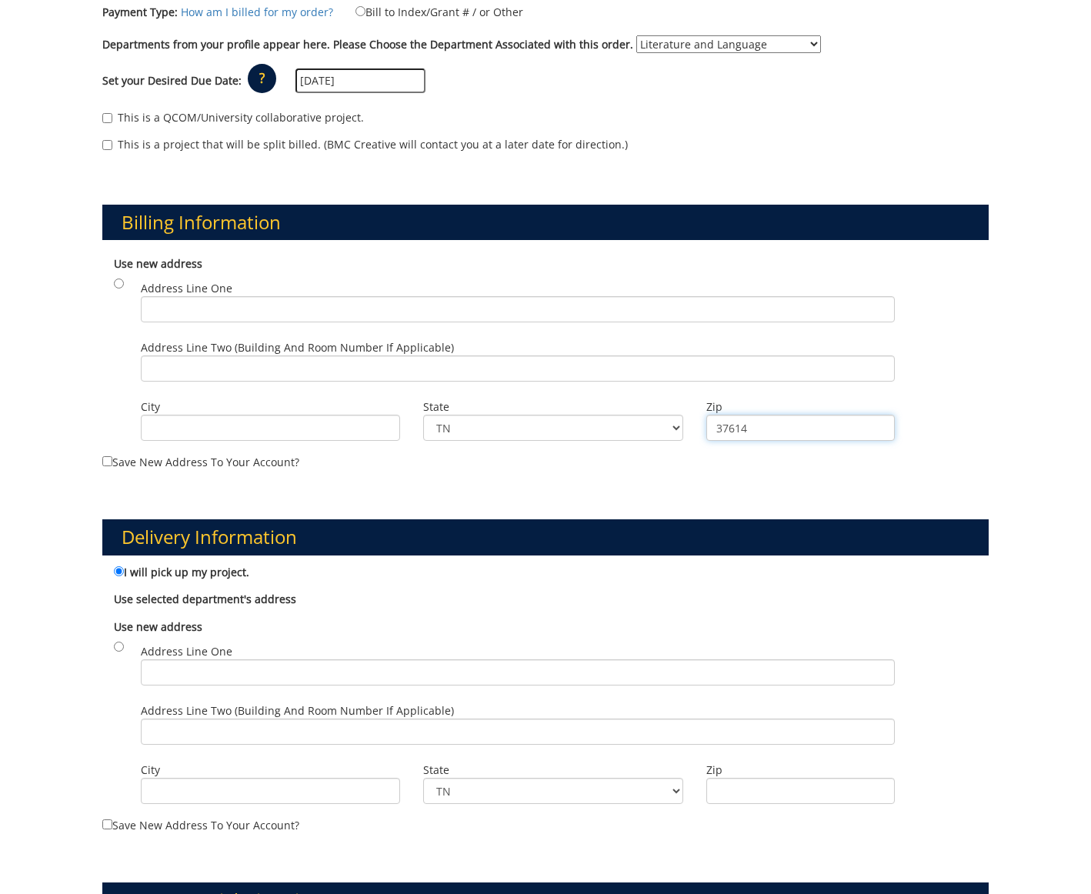
click at [736, 415] on input "37614" at bounding box center [800, 428] width 188 height 26
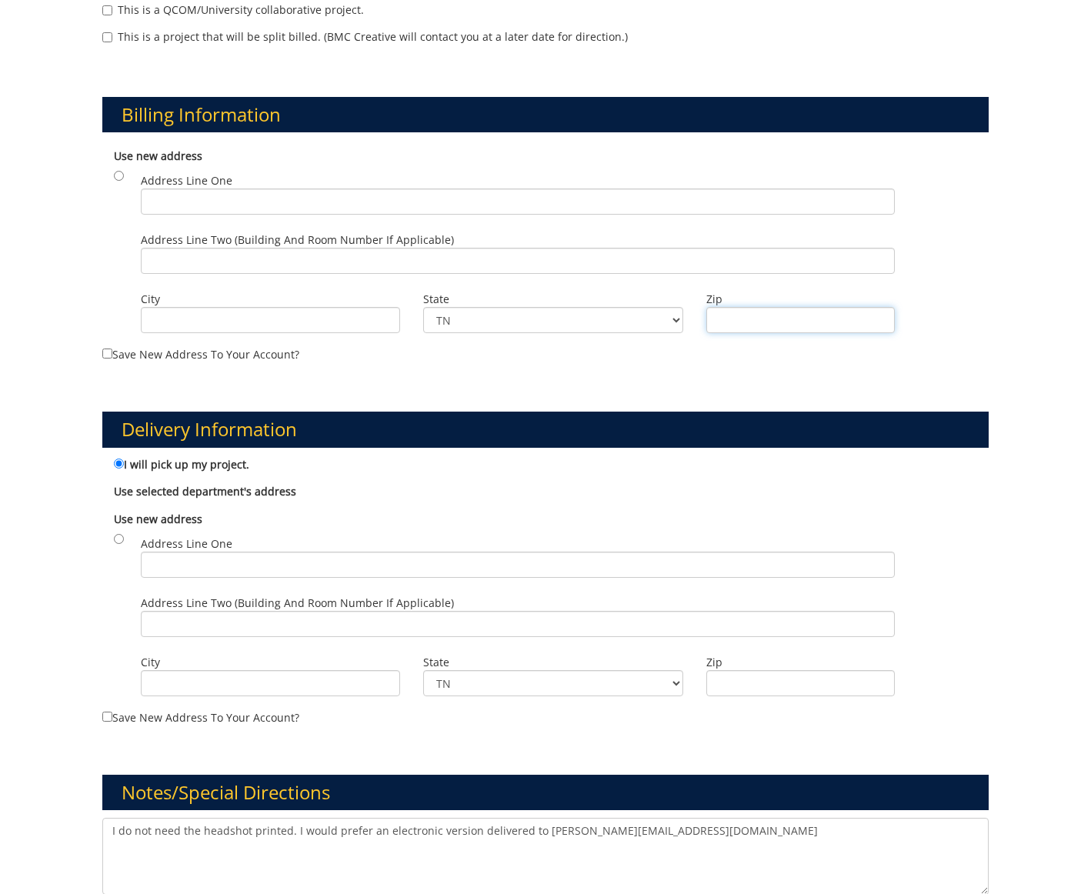
scroll to position [504, 0]
